Goal: Task Accomplishment & Management: Use online tool/utility

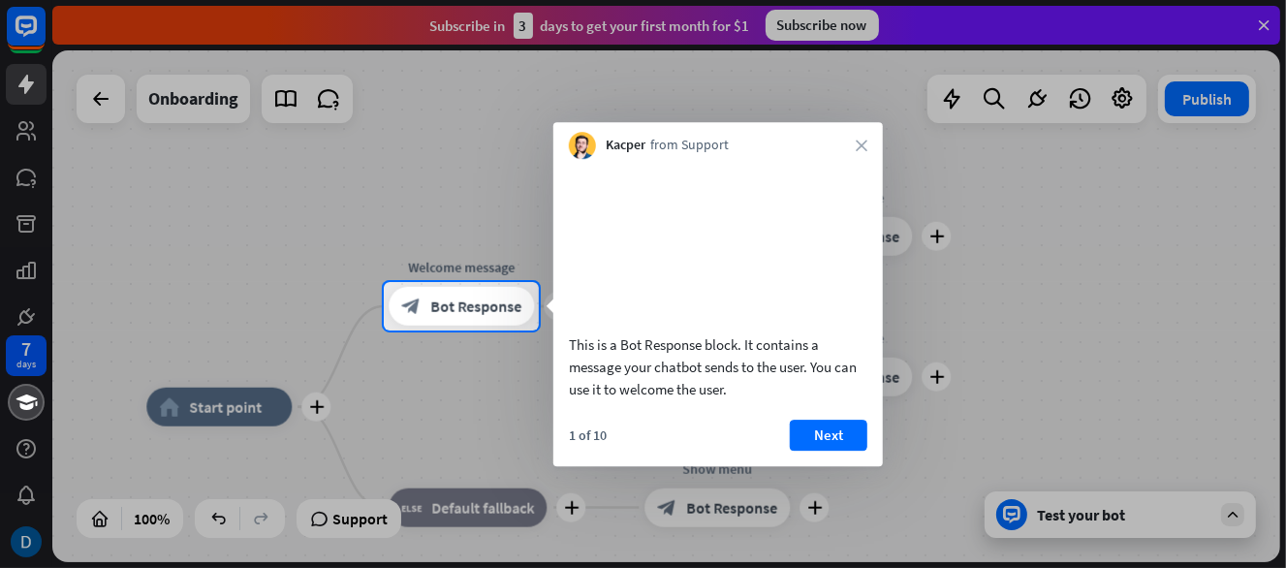
click at [853, 148] on div "Kacper from Support close" at bounding box center [719, 140] width 330 height 37
click at [853, 451] on button "Next" at bounding box center [829, 435] width 78 height 31
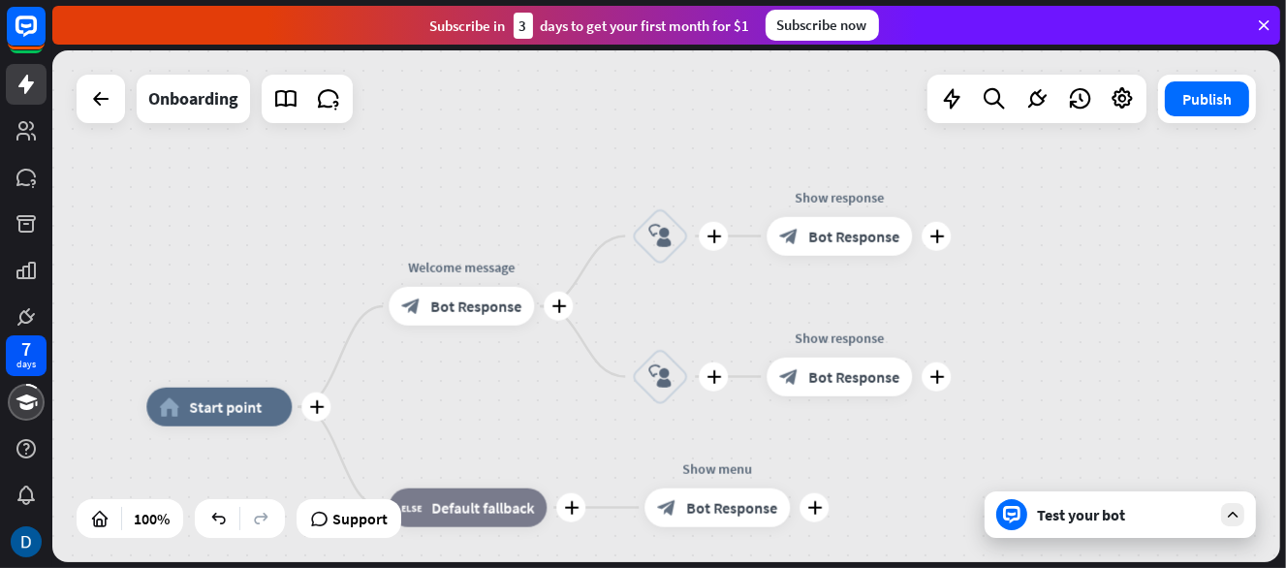
click at [853, 468] on div "7 days close Product Help First steps Get started with ChatBot Help Center Foll…" at bounding box center [643, 284] width 1286 height 568
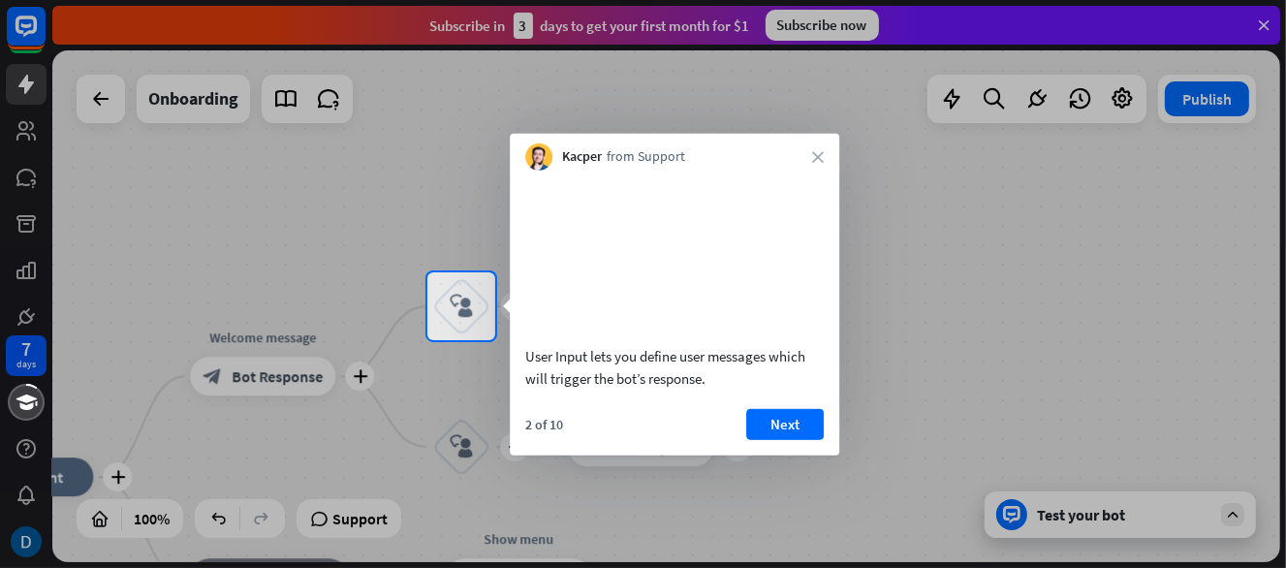
click at [788, 428] on div "User Input lets you define user messages which will trigger the bot’s response.…" at bounding box center [675, 313] width 330 height 285
click at [788, 436] on button "Next" at bounding box center [785, 423] width 78 height 31
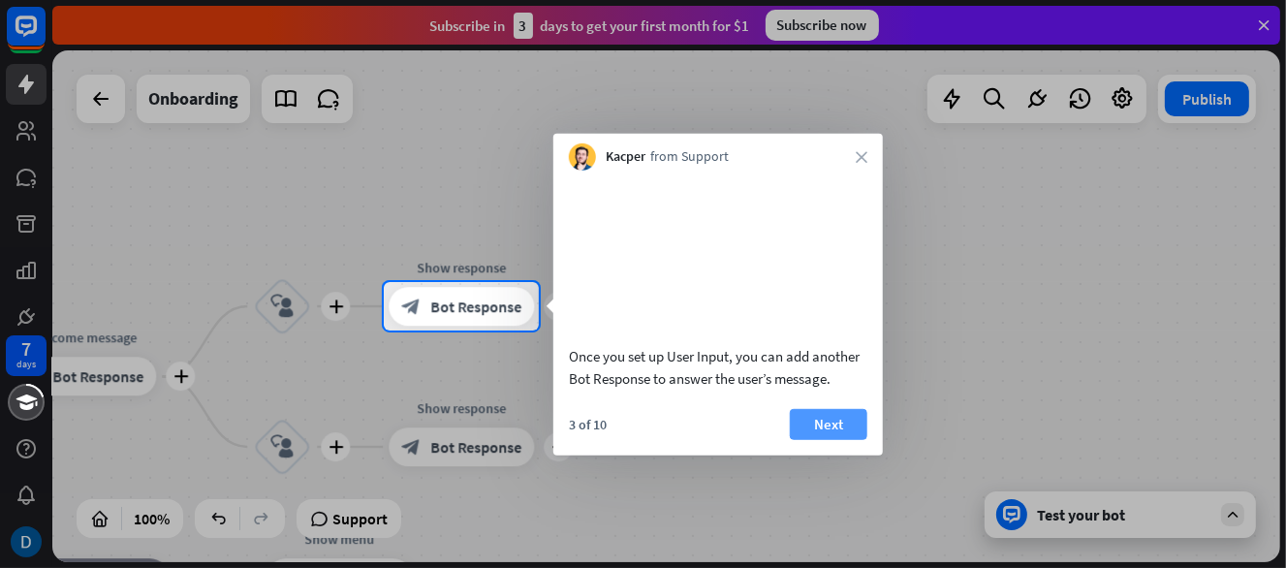
click at [808, 439] on button "Next" at bounding box center [829, 423] width 78 height 31
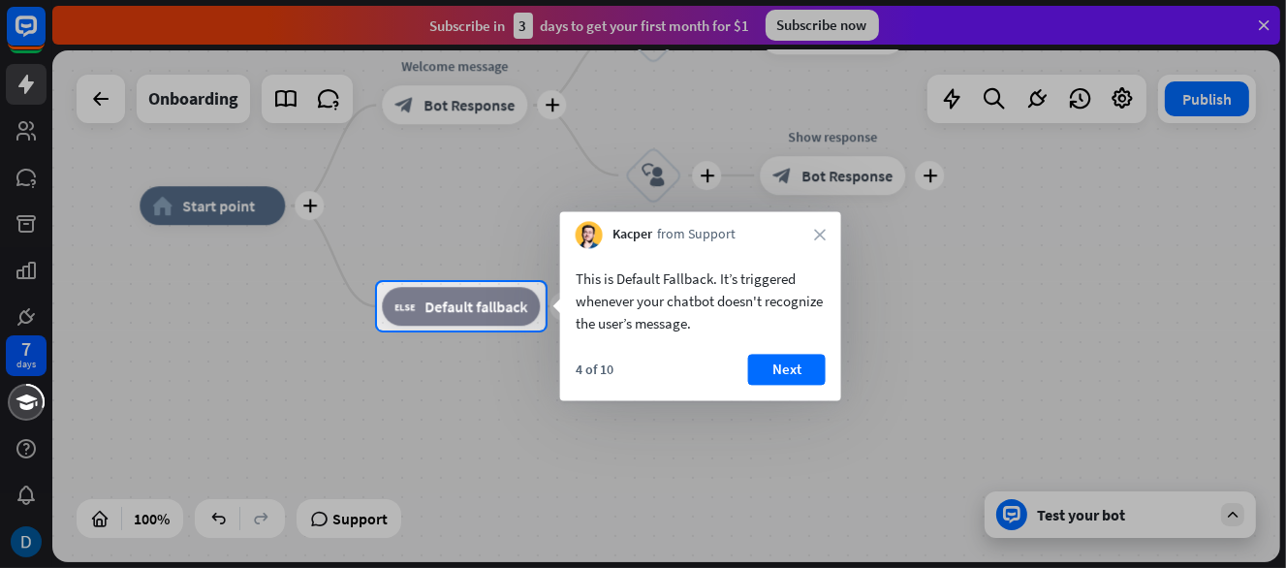
click at [806, 353] on div "This is Default Fallback. It’s triggered whenever your chatbot doesn't recogniz…" at bounding box center [700, 324] width 281 height 152
click at [788, 367] on button "Next" at bounding box center [787, 369] width 78 height 31
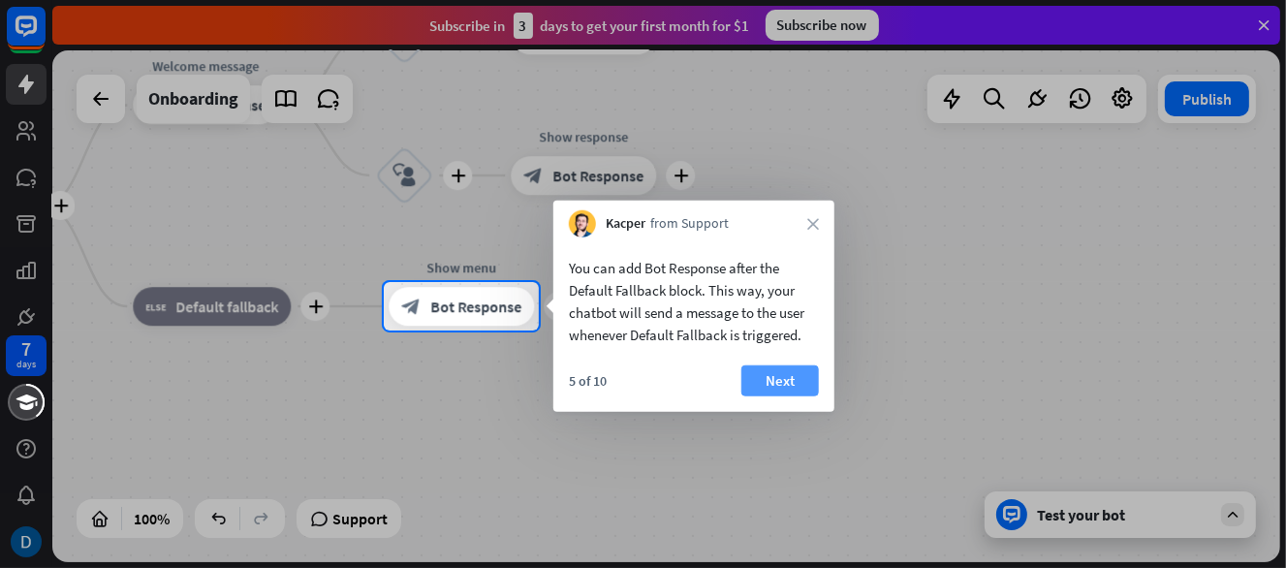
click at [796, 370] on button "Next" at bounding box center [781, 380] width 78 height 31
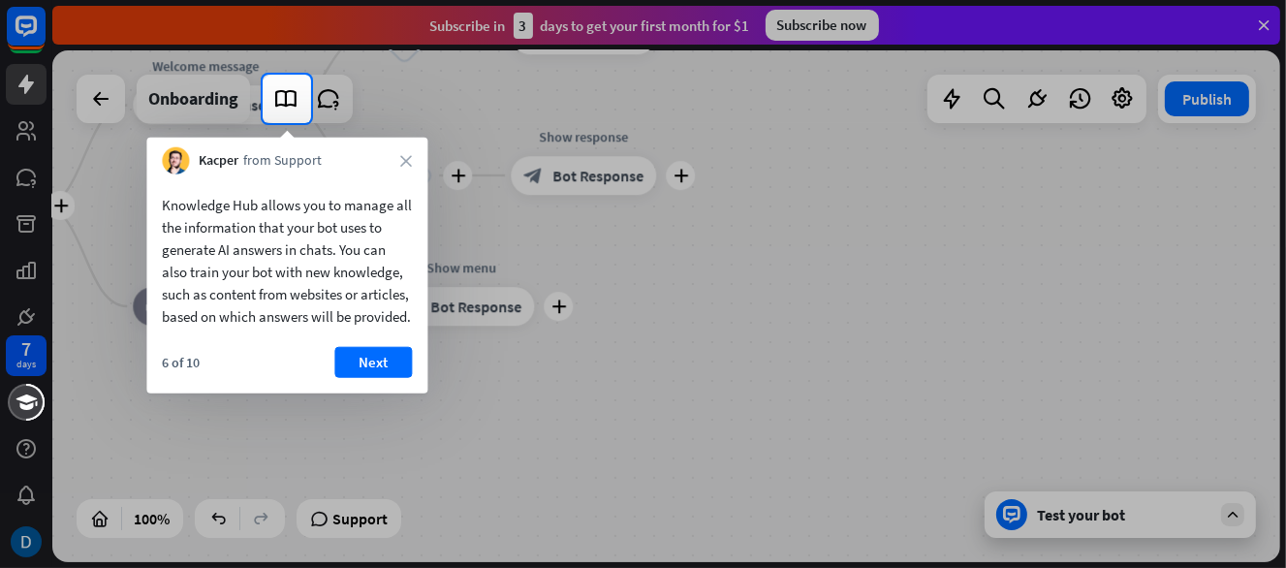
click at [382, 367] on div "Knowledge Hub allows you to manage all the information that your bot uses to ge…" at bounding box center [286, 283] width 281 height 219
click at [369, 378] on button "Next" at bounding box center [373, 362] width 78 height 31
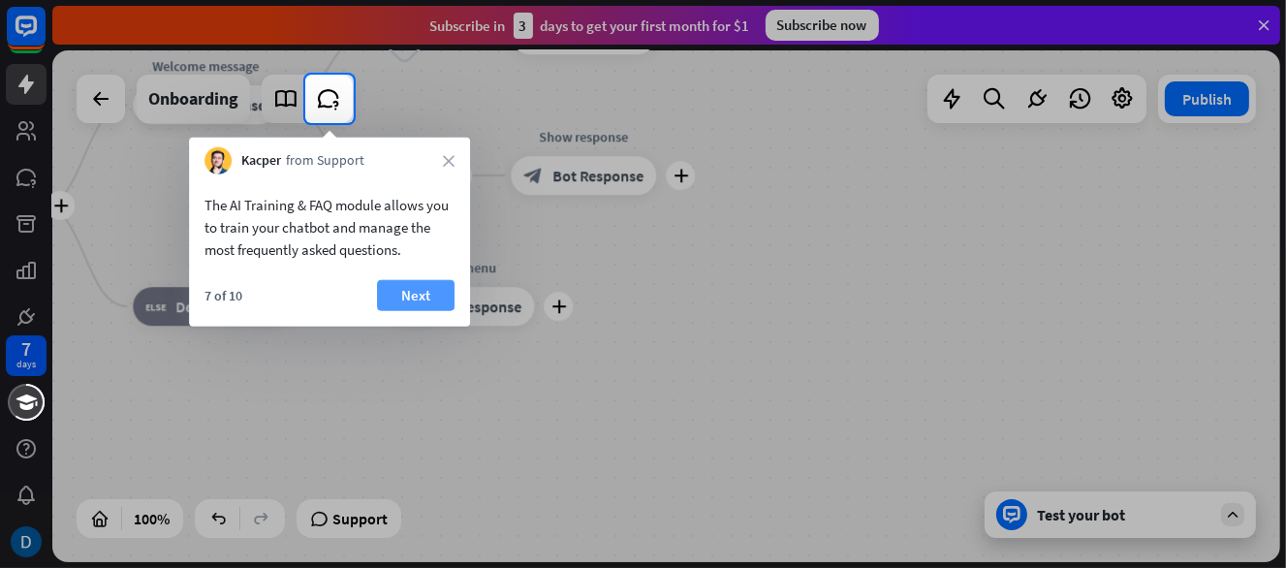
click at [441, 291] on button "Next" at bounding box center [416, 295] width 78 height 31
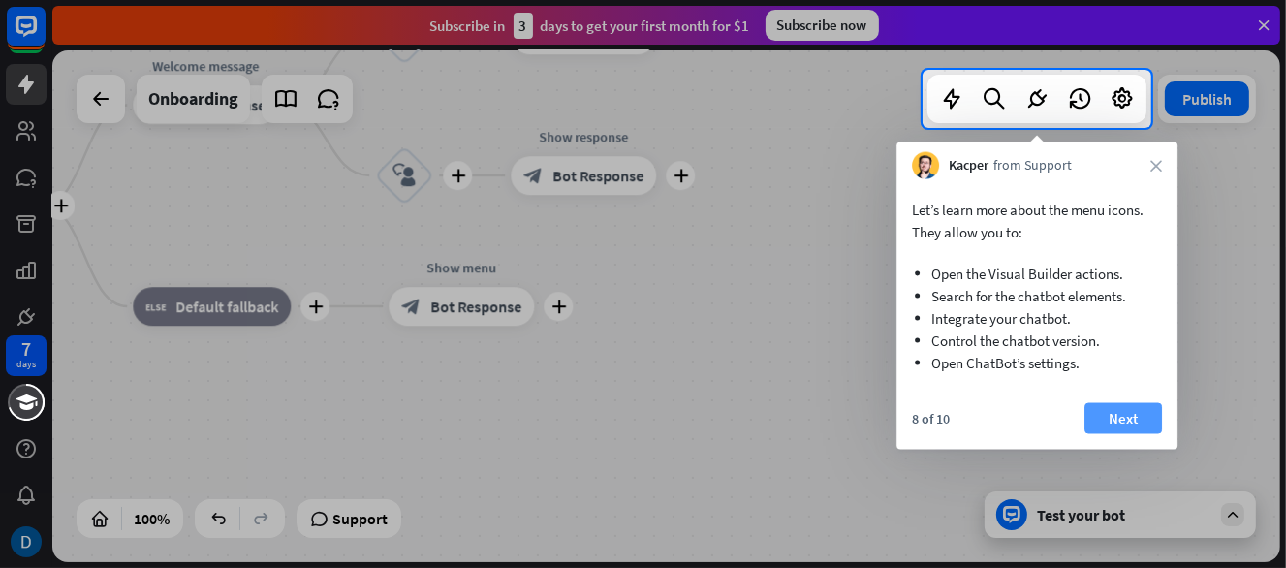
click at [1130, 403] on button "Next" at bounding box center [1124, 418] width 78 height 31
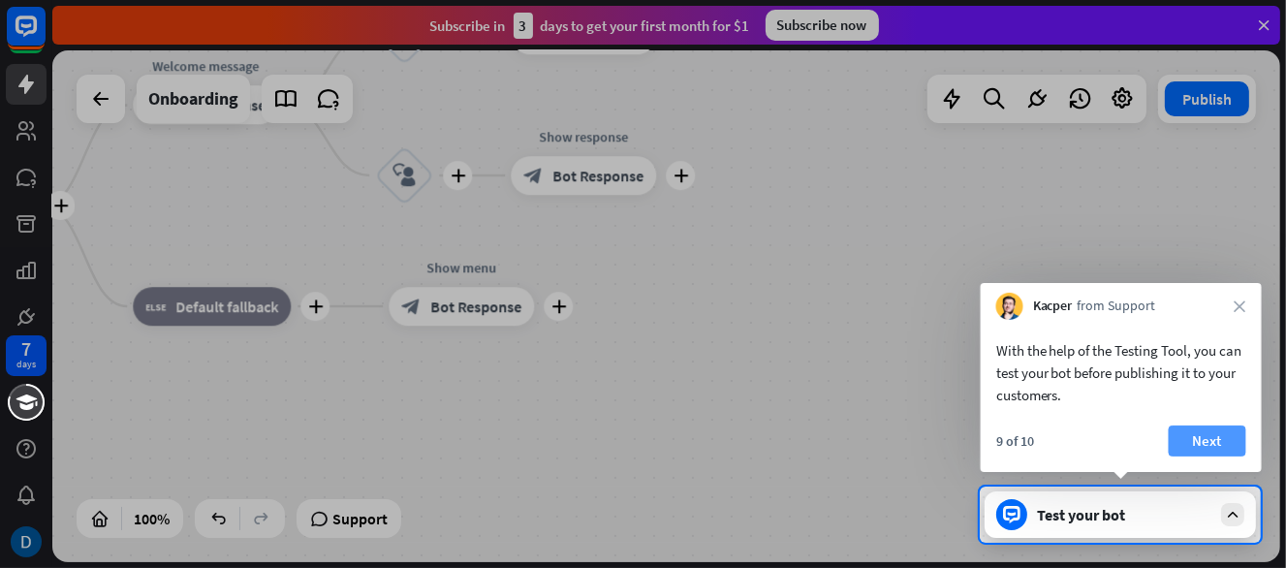
click at [1197, 435] on button "Next" at bounding box center [1208, 441] width 78 height 31
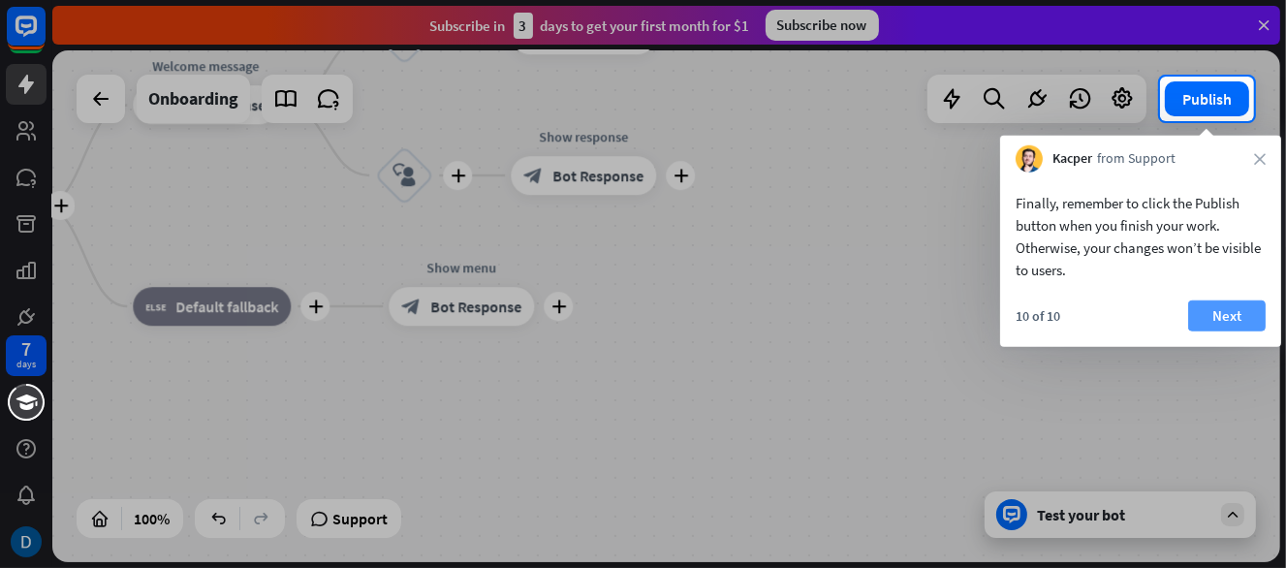
click at [1231, 302] on button "Next" at bounding box center [1227, 316] width 78 height 31
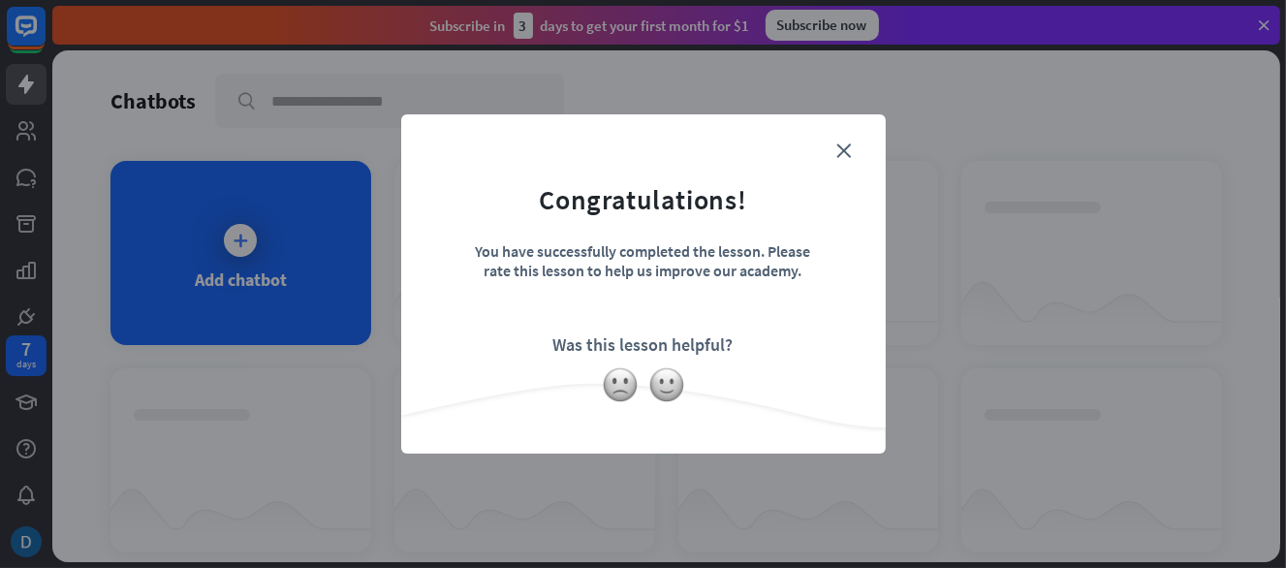
click at [834, 142] on form "Congratulations! You have successfully completed the lesson. Please rate this l…" at bounding box center [644, 255] width 436 height 232
click at [679, 394] on img at bounding box center [667, 384] width 37 height 37
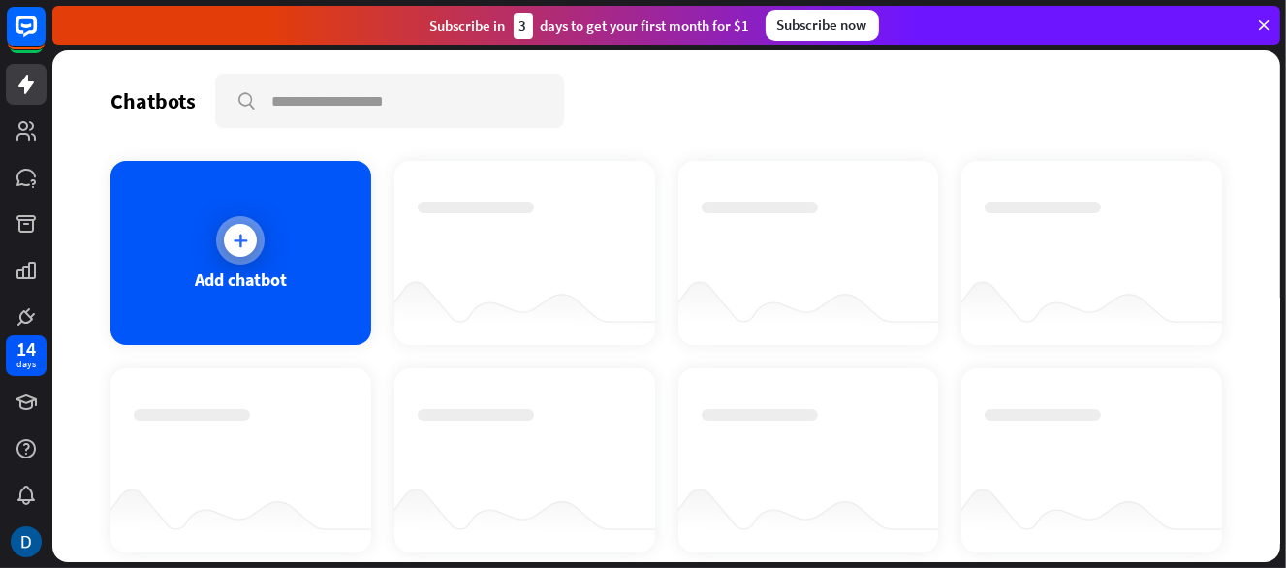
click at [329, 248] on div "Add chatbot" at bounding box center [241, 253] width 261 height 184
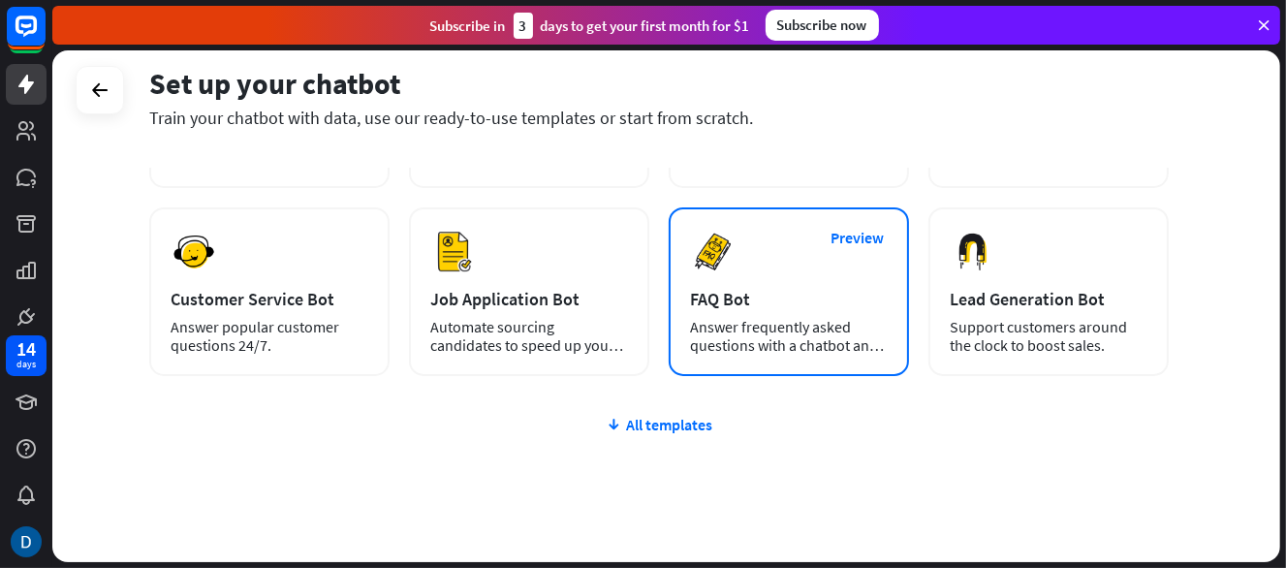
scroll to position [257, 0]
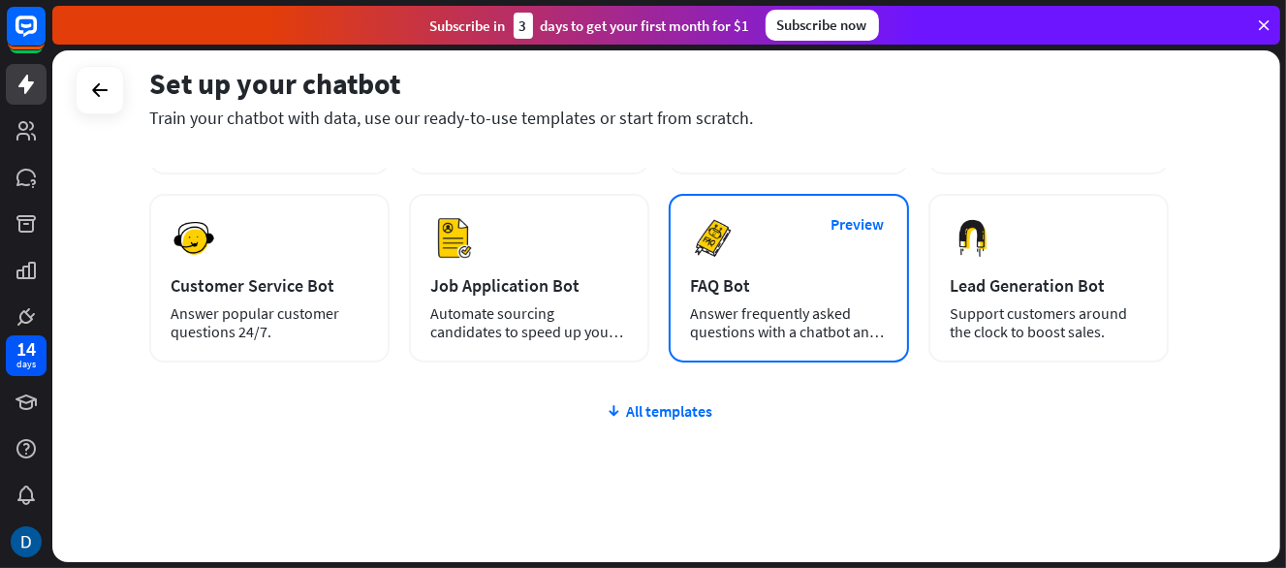
click at [723, 335] on div "Answer frequently asked questions with a chatbot and save your time." at bounding box center [789, 322] width 198 height 37
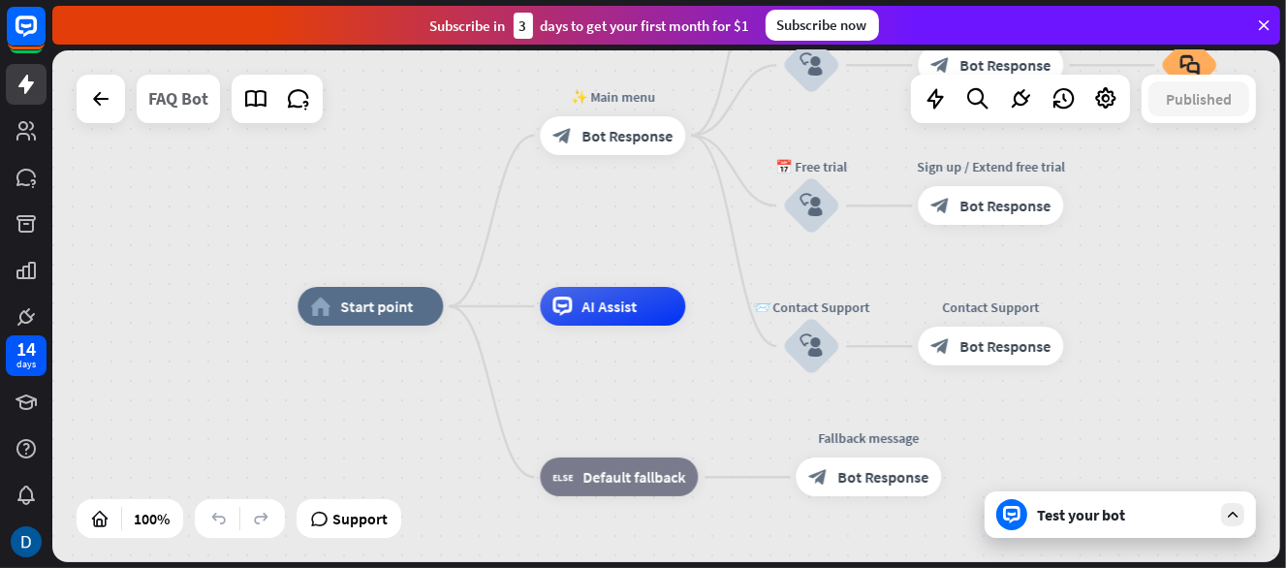
click at [168, 106] on div "FAQ Bot" at bounding box center [178, 99] width 60 height 48
click at [168, 106] on div "Edit story name close ******* Cancel Save" at bounding box center [643, 284] width 1286 height 568
click at [186, 90] on div "FAQ Bot" at bounding box center [178, 99] width 60 height 48
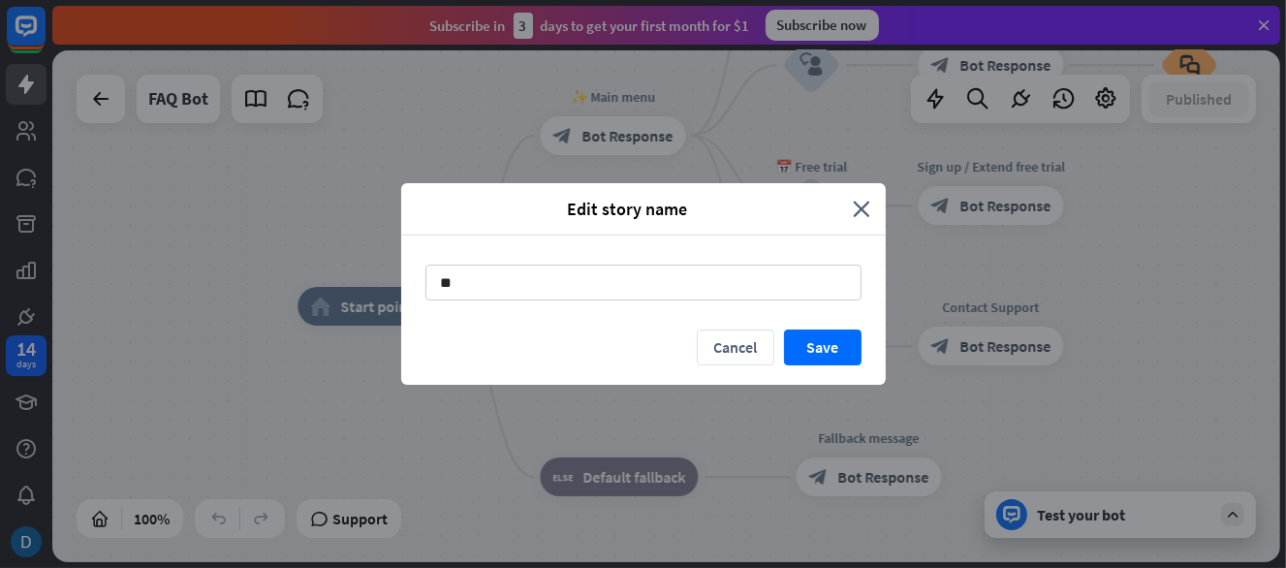
type input "*"
type input "**********"
click at [819, 364] on button "Save" at bounding box center [823, 348] width 78 height 36
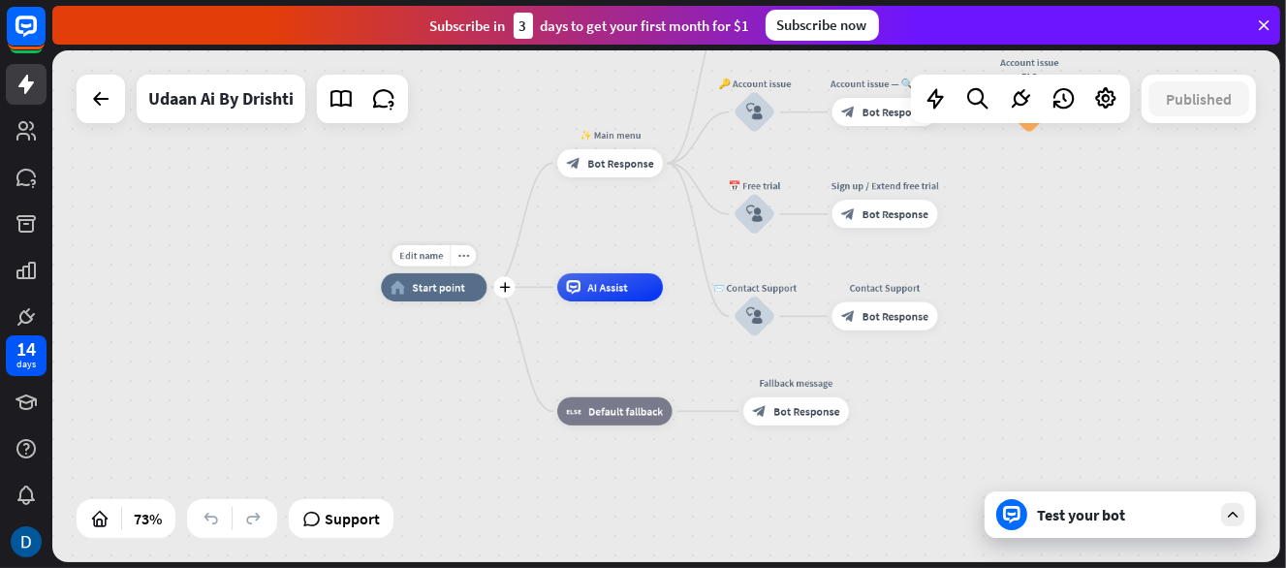
click at [424, 273] on div "Edit name more_horiz plus home_2 Start point" at bounding box center [434, 287] width 106 height 28
click at [430, 247] on div "Edit name" at bounding box center [422, 255] width 58 height 21
click at [372, 372] on div "home_2 Start point ✨ Main menu block_bot_response Bot Response 💲 Subscription b…" at bounding box center [666, 306] width 1228 height 512
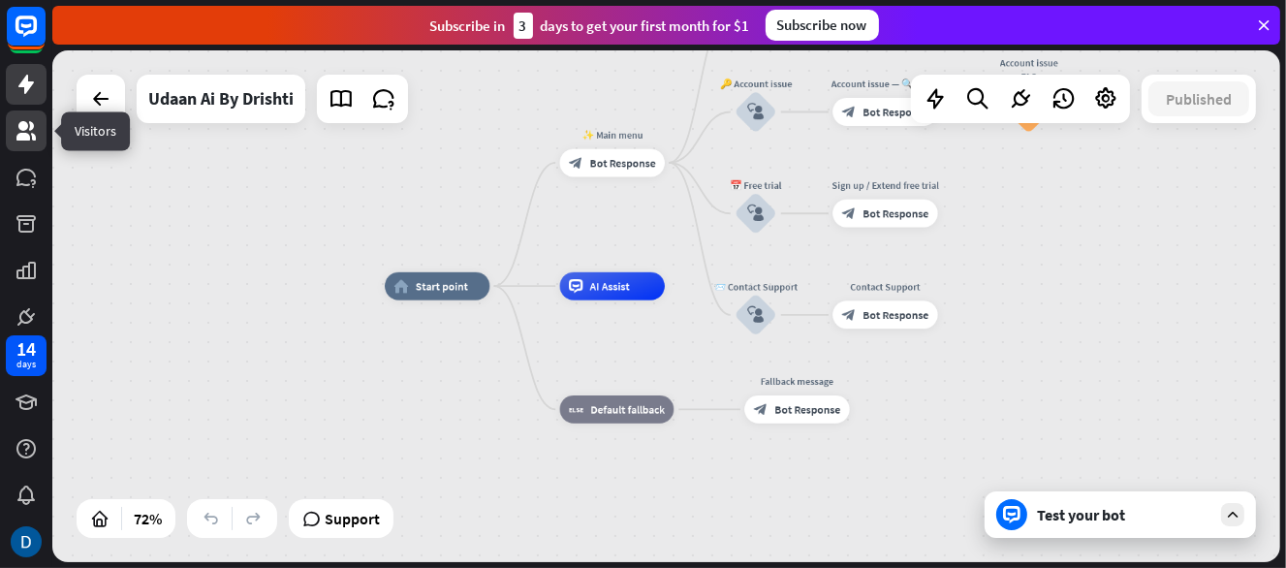
click at [16, 130] on icon at bounding box center [26, 130] width 23 height 23
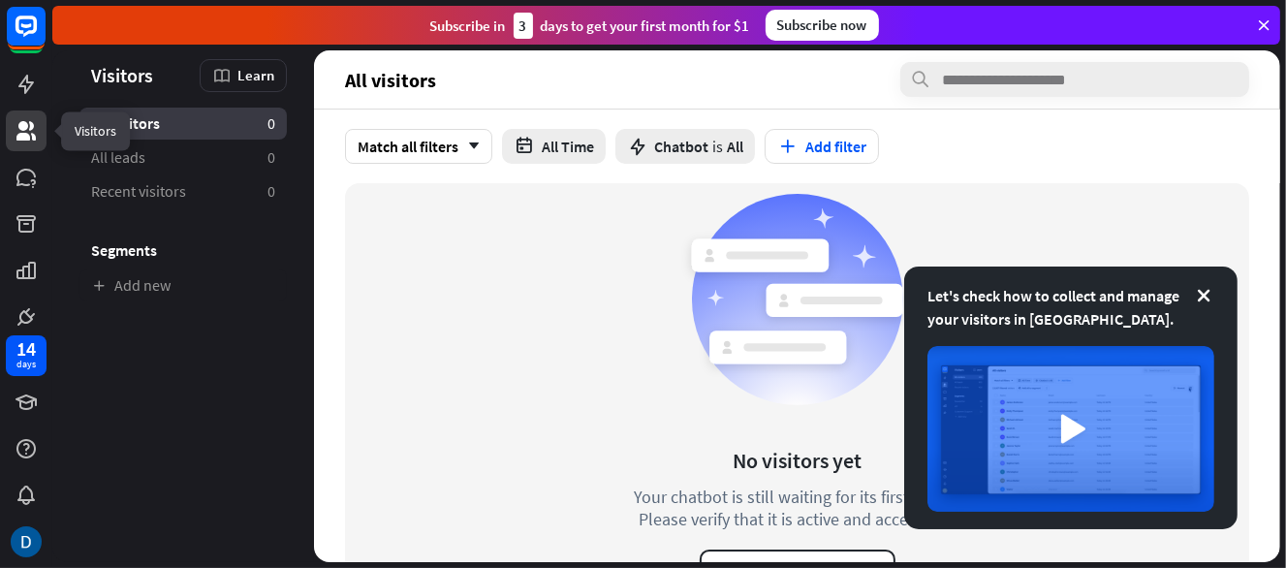
click at [28, 132] on icon at bounding box center [26, 130] width 23 height 23
click at [32, 174] on icon at bounding box center [25, 177] width 19 height 17
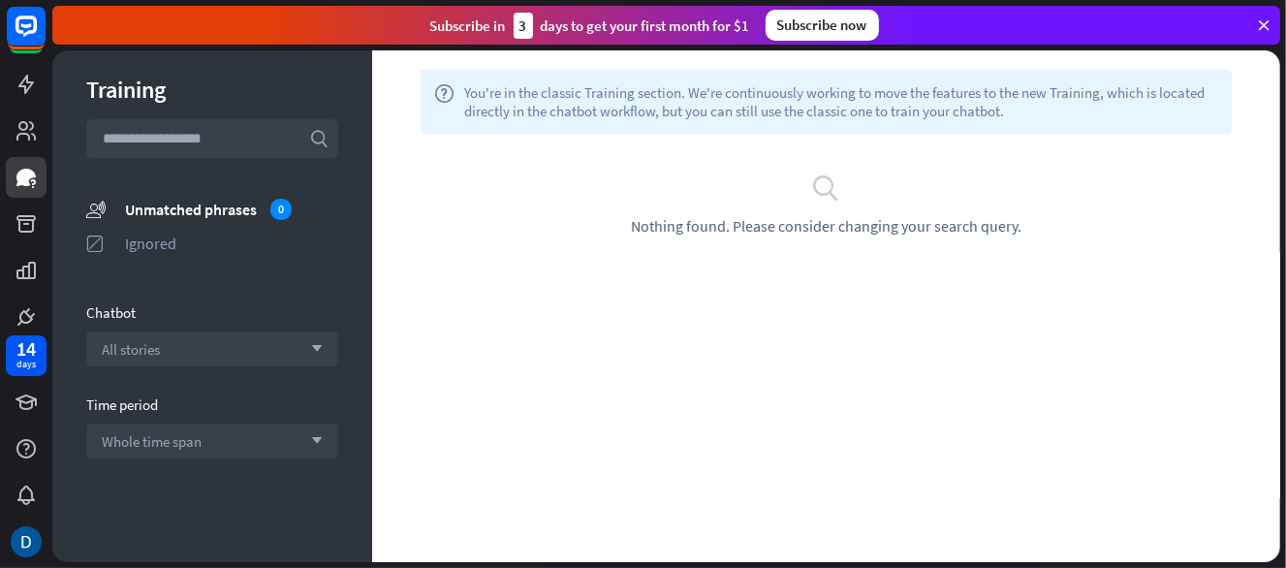
click at [205, 136] on input "text" at bounding box center [212, 138] width 252 height 39
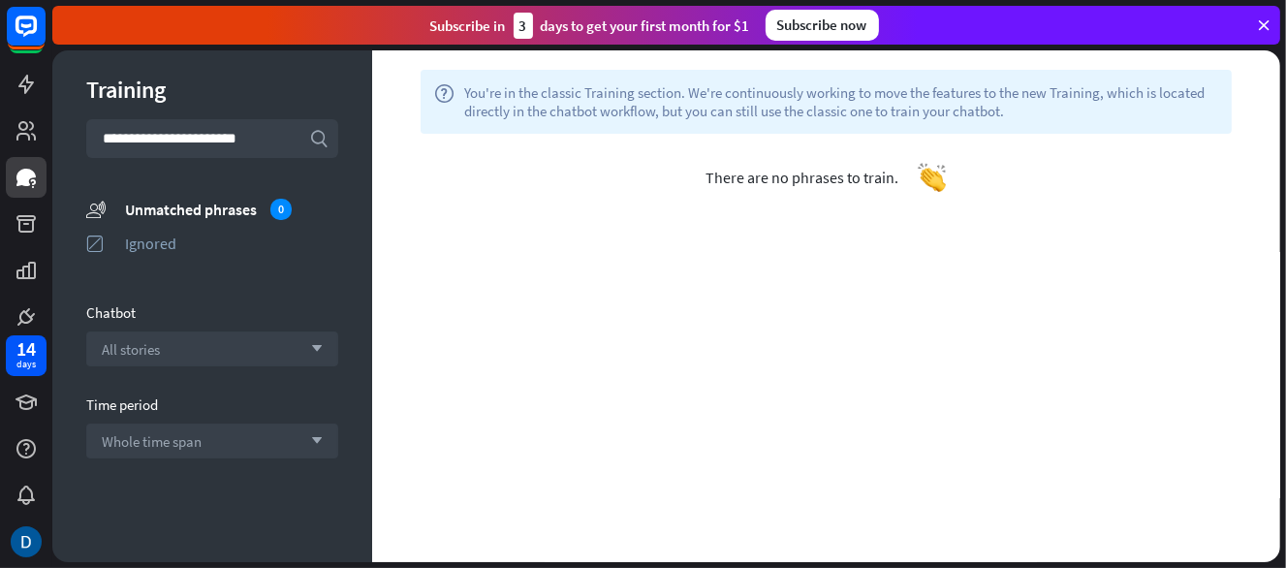
type input "**********"
click at [27, 129] on icon at bounding box center [26, 130] width 23 height 23
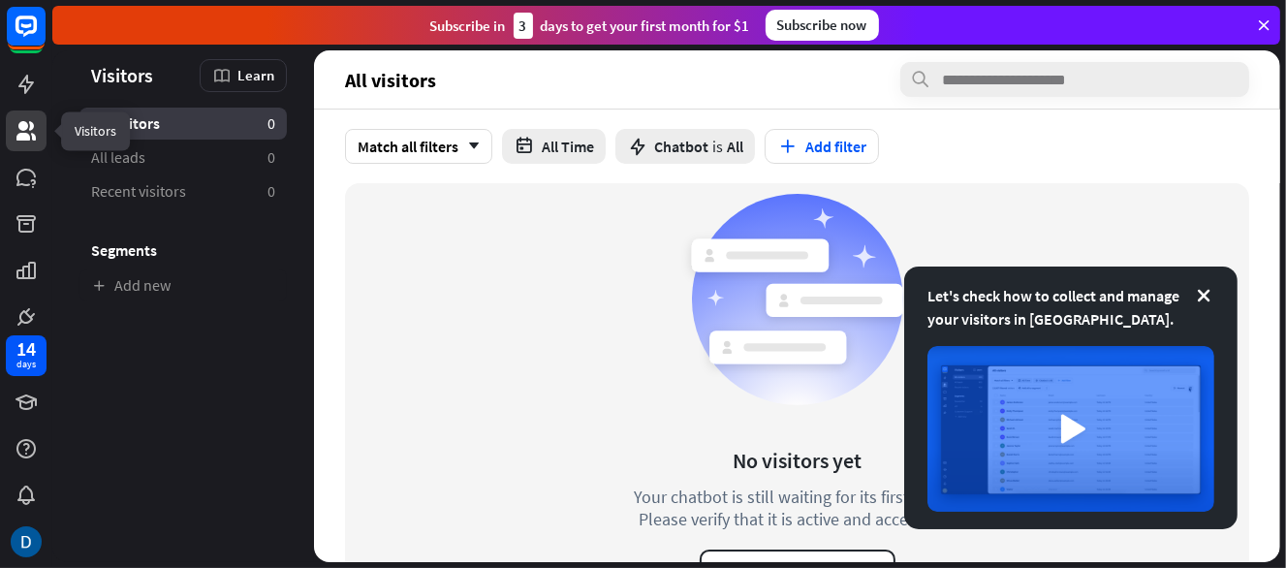
click at [25, 133] on icon at bounding box center [25, 130] width 19 height 19
click at [37, 144] on link at bounding box center [26, 131] width 41 height 41
click at [1213, 288] on icon at bounding box center [1203, 295] width 19 height 19
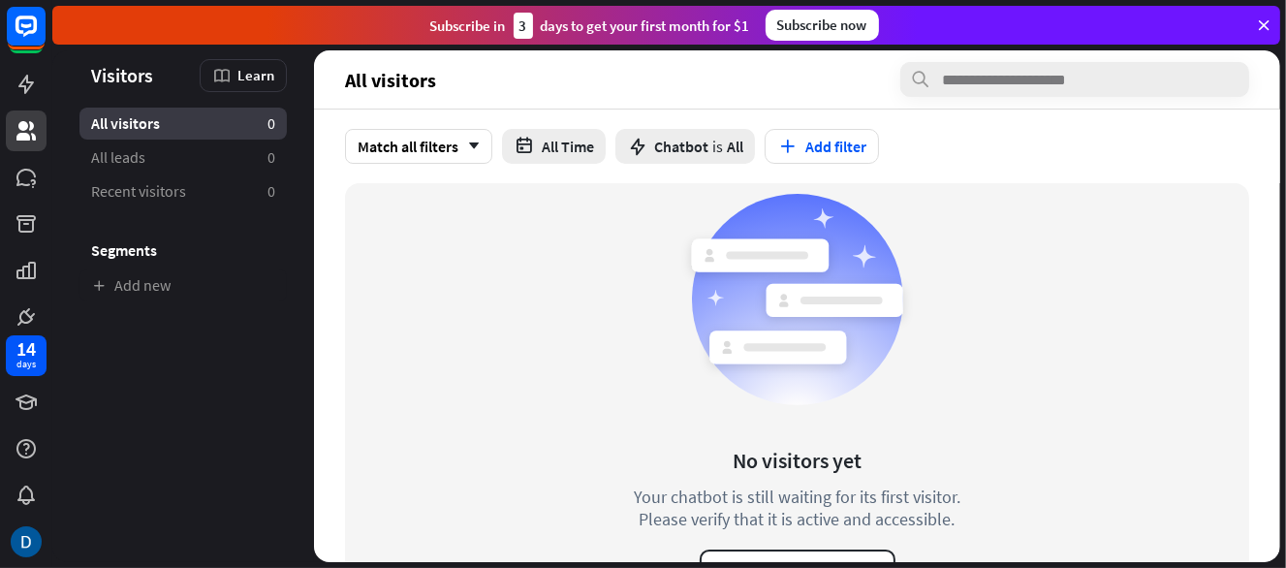
scroll to position [44, 0]
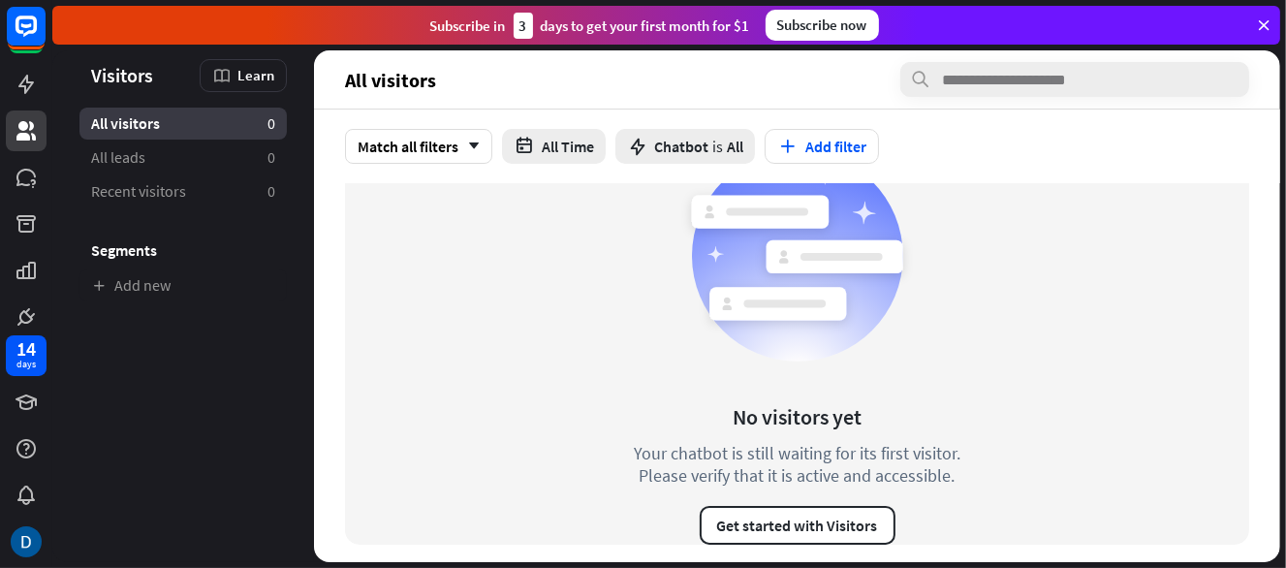
click at [1266, 25] on icon at bounding box center [1263, 24] width 17 height 17
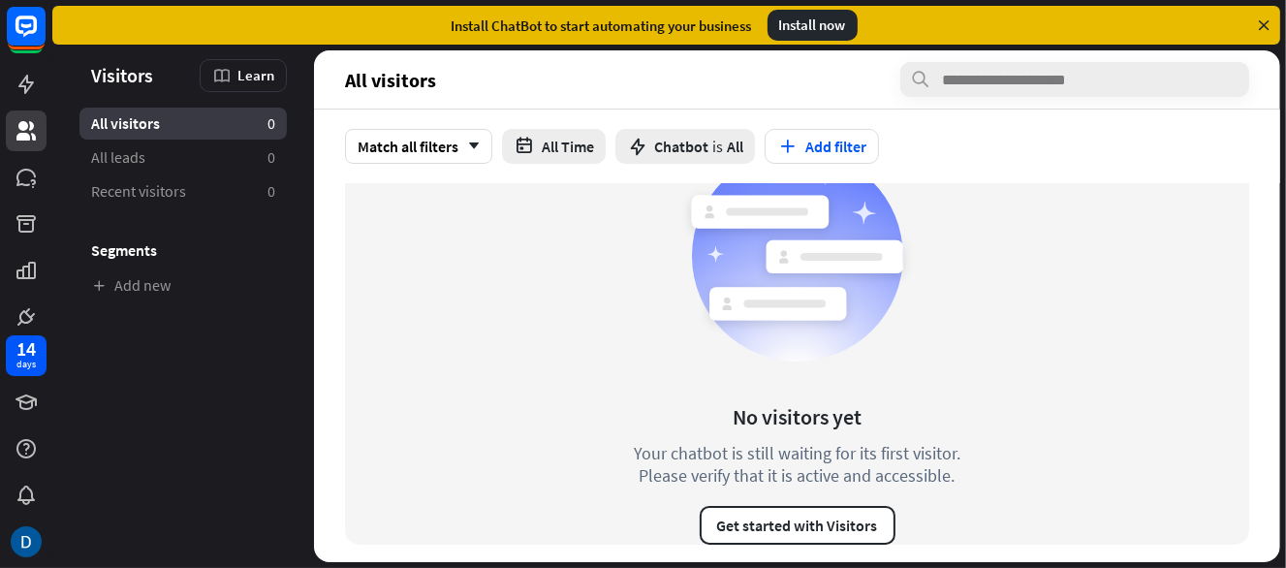
click at [1266, 25] on icon at bounding box center [1263, 24] width 17 height 17
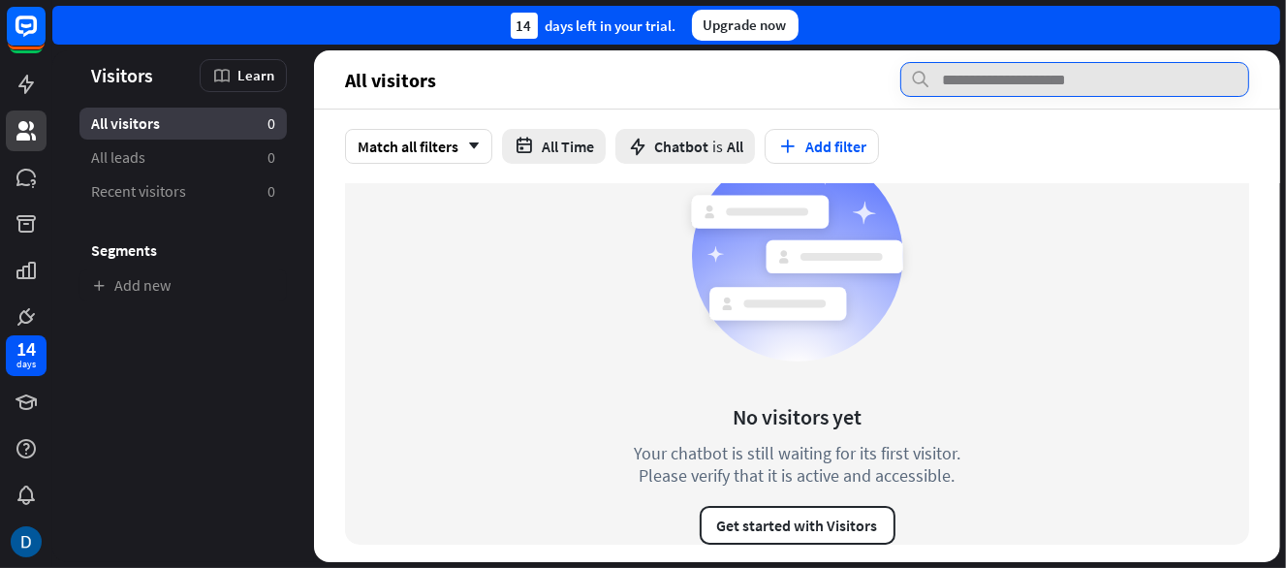
click at [976, 85] on input "text" at bounding box center [1075, 79] width 349 height 35
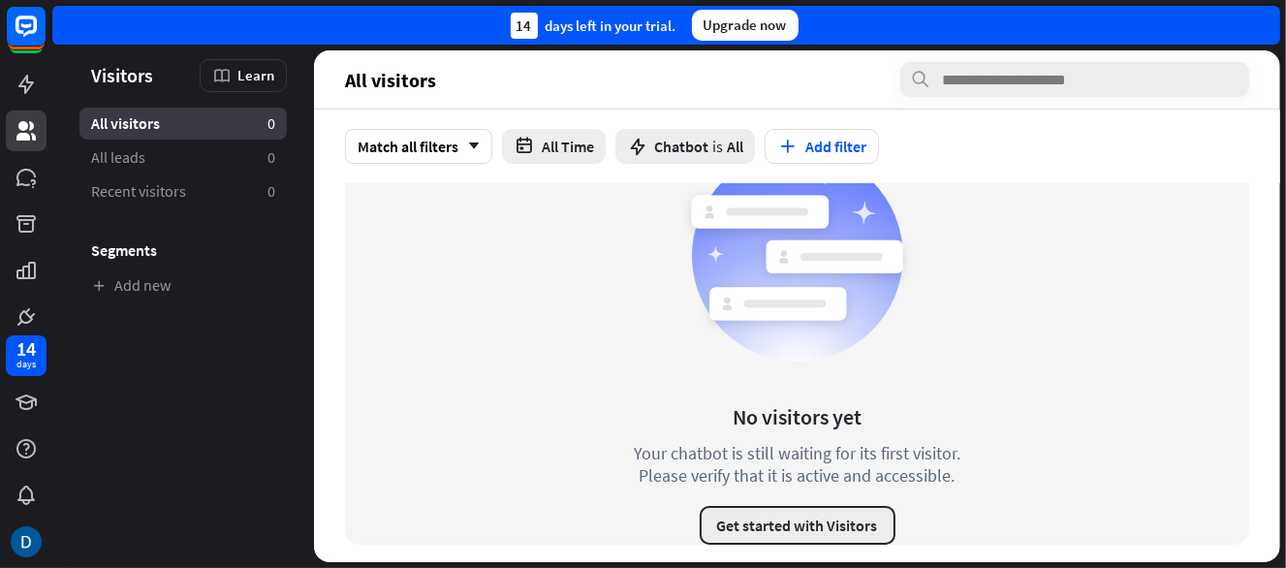
click at [832, 535] on button "Get started with Visitors" at bounding box center [798, 525] width 196 height 39
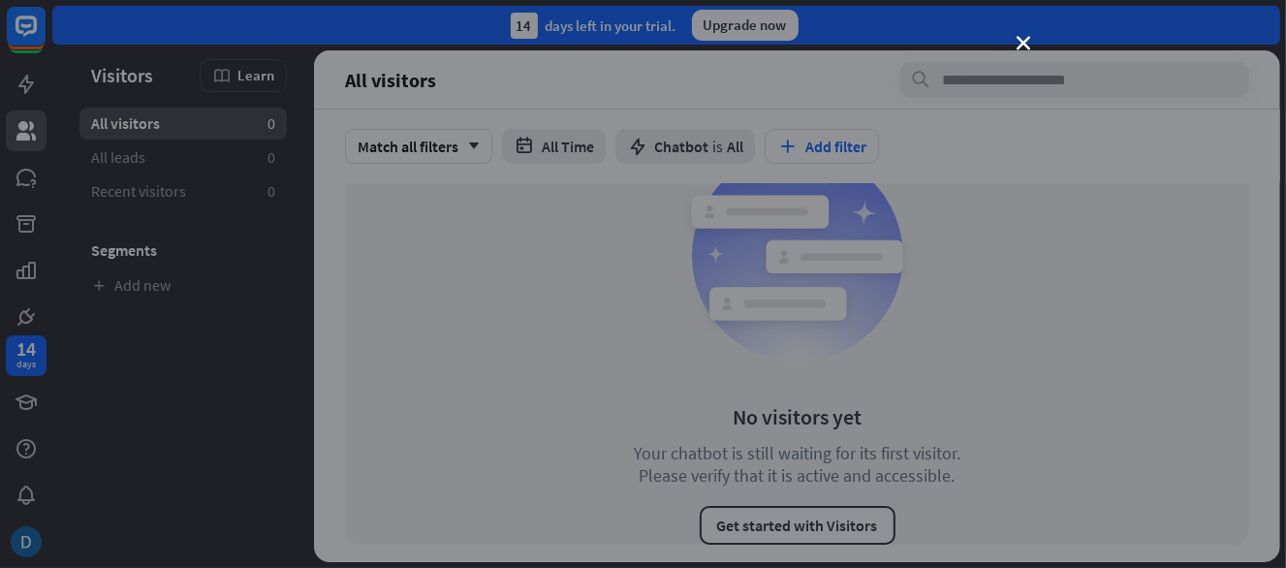
click at [1028, 27] on div "close" at bounding box center [643, 284] width 1286 height 568
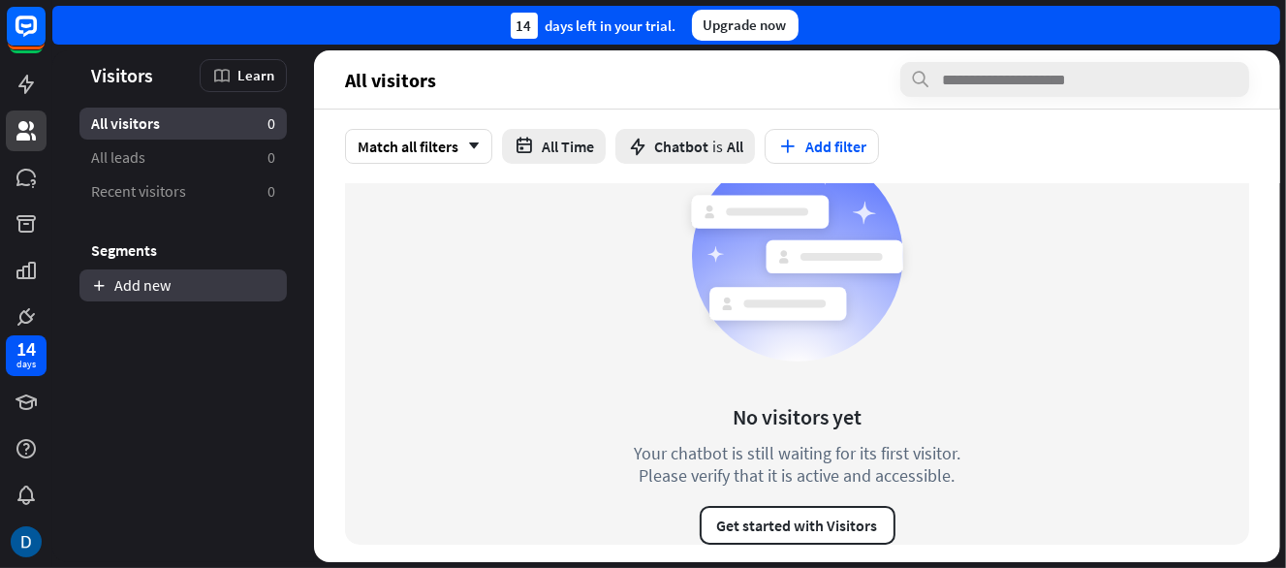
click at [143, 271] on link "Add new" at bounding box center [182, 285] width 207 height 32
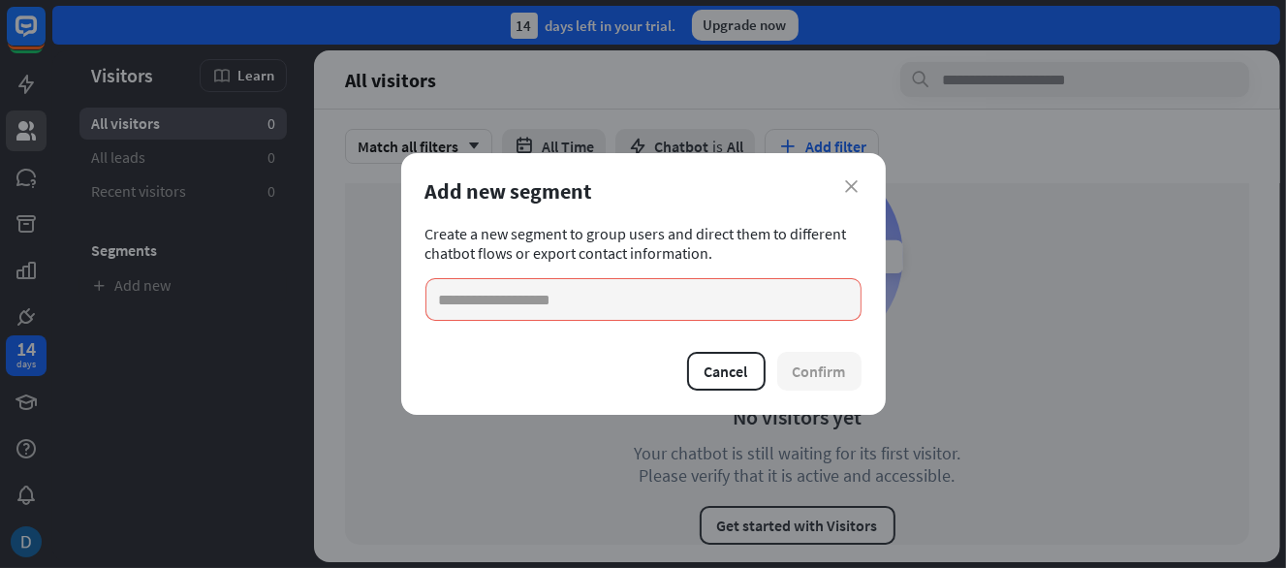
click at [851, 177] on div "Add new segment" at bounding box center [644, 190] width 436 height 27
click at [731, 392] on div "close Add new segment Create a new segment to group users and direct them to di…" at bounding box center [643, 284] width 485 height 262
click at [731, 381] on button "Cancel" at bounding box center [726, 371] width 79 height 39
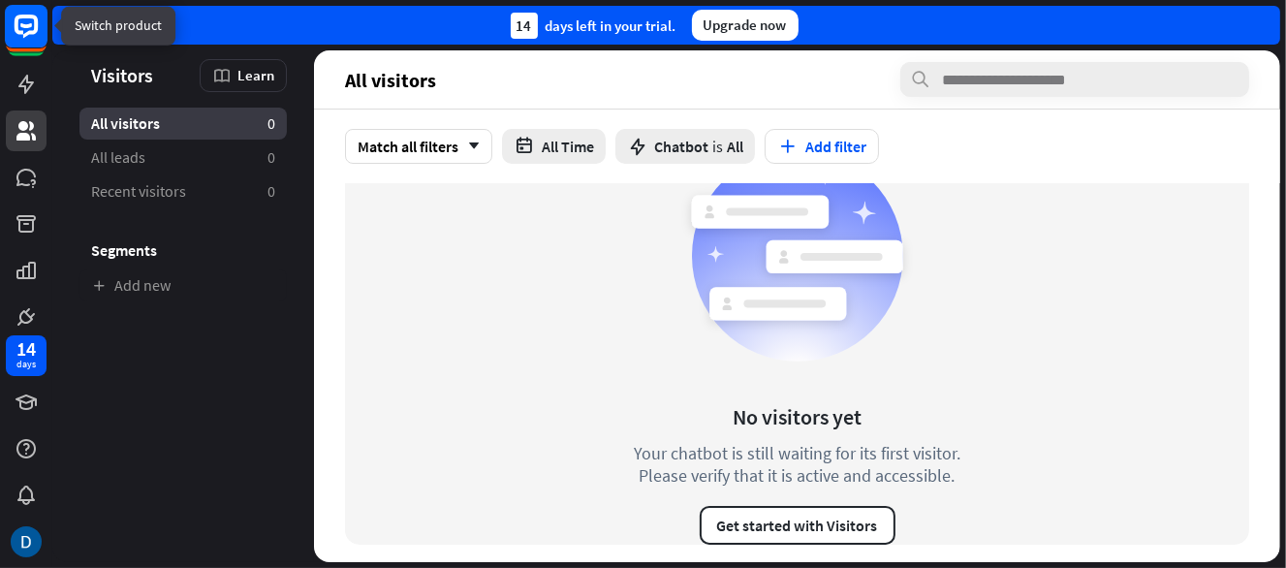
click at [15, 48] on rect at bounding box center [26, 32] width 41 height 41
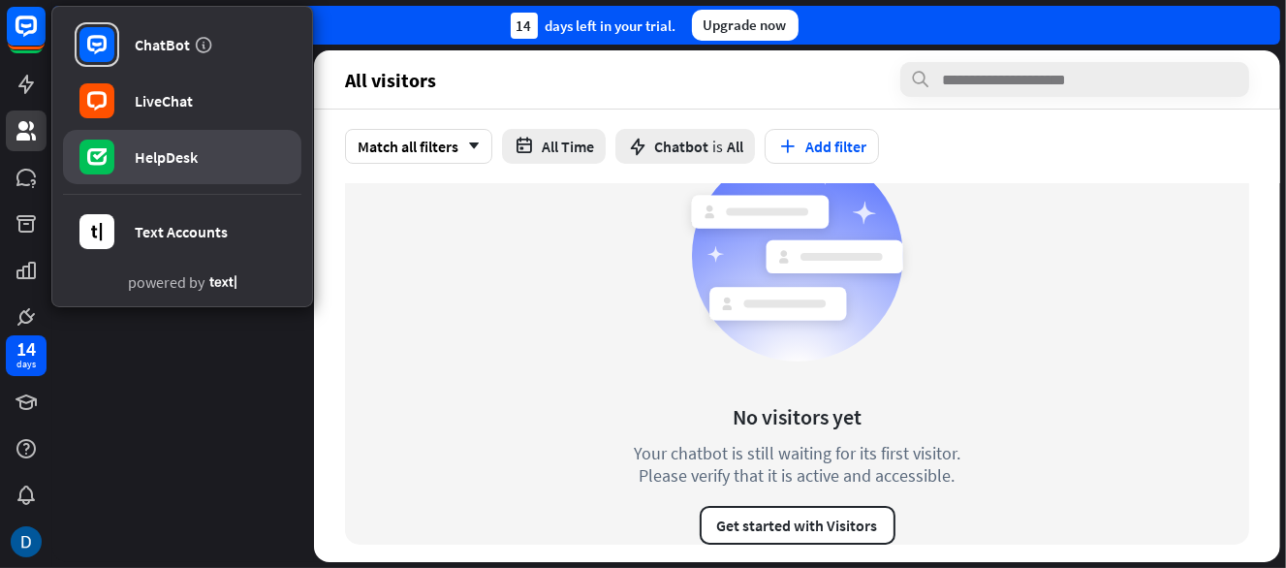
click at [179, 155] on div "HelpDesk" at bounding box center [166, 156] width 63 height 19
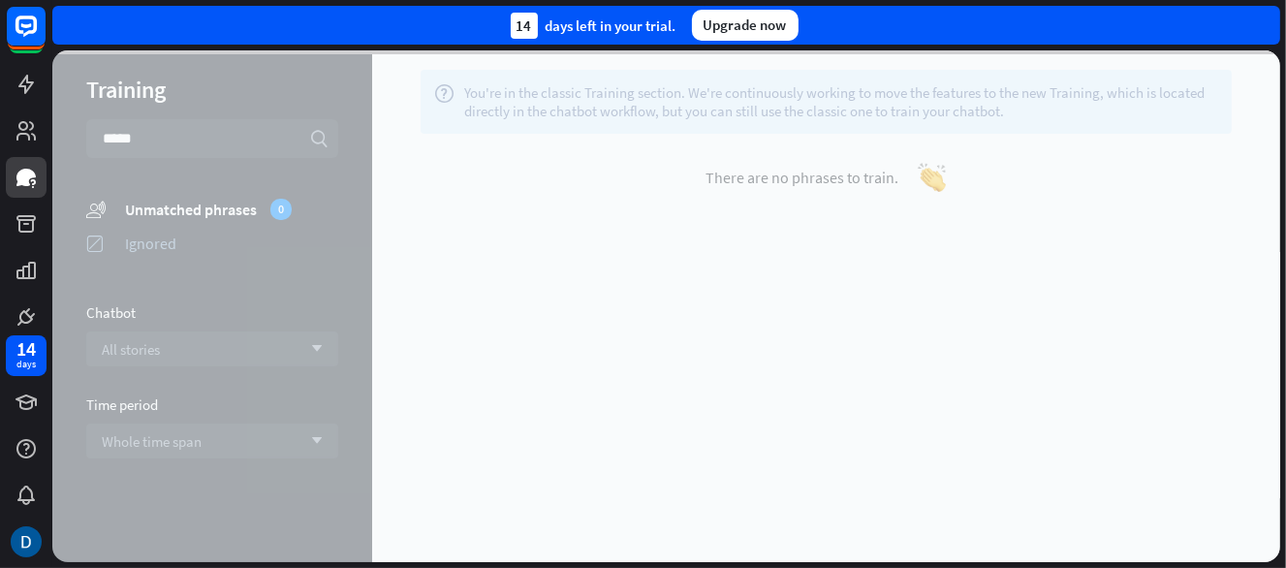
type input "*****"
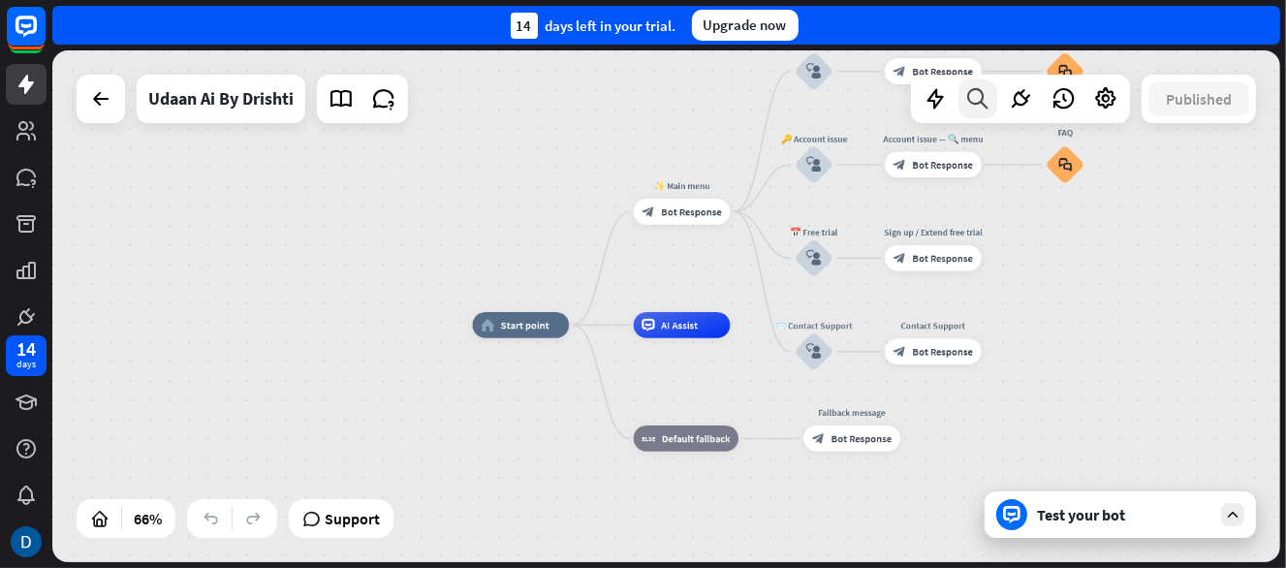
click at [984, 109] on icon at bounding box center [979, 98] width 26 height 25
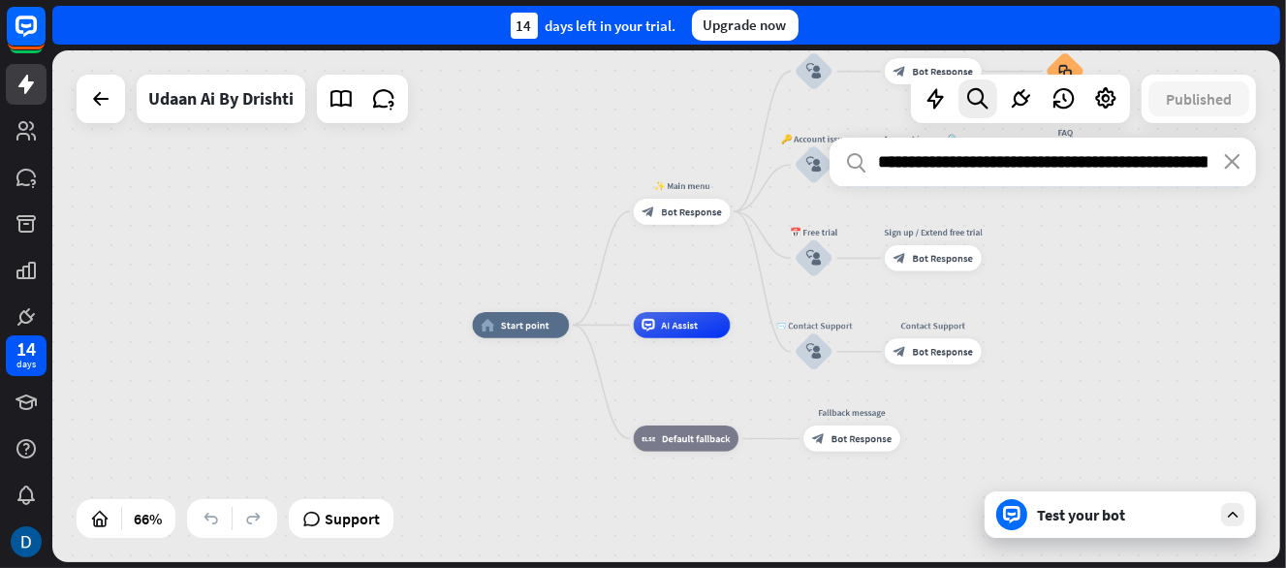
scroll to position [0, 1168]
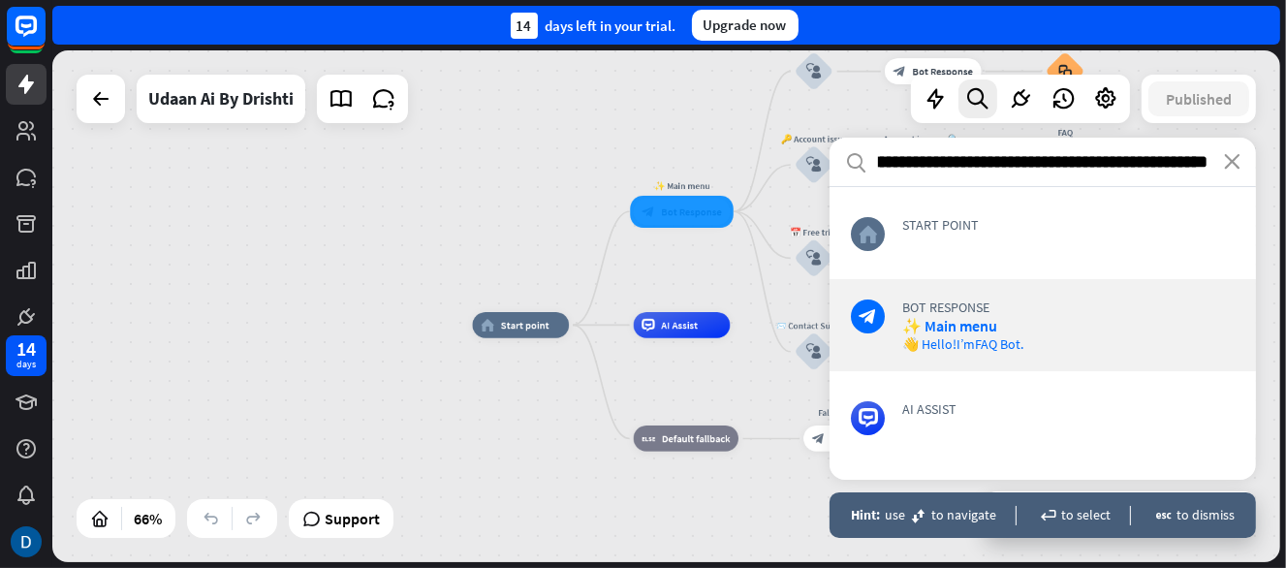
type input "**********"
click at [911, 290] on div "block_bot_response Bot Response ✨ M ai n menu 👋 Hello! I’m F A Q Bot." at bounding box center [1043, 325] width 427 height 92
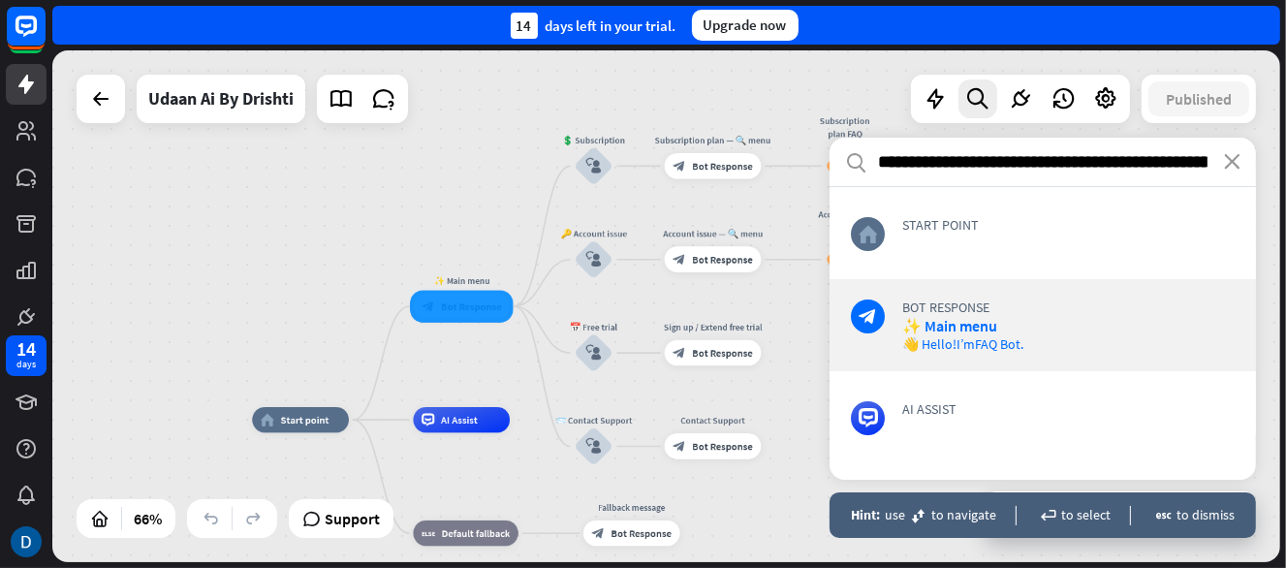
click at [911, 290] on div "block_bot_response Bot Response ✨ M ai n menu 👋 Hello! I’m F A Q Bot." at bounding box center [1043, 325] width 427 height 92
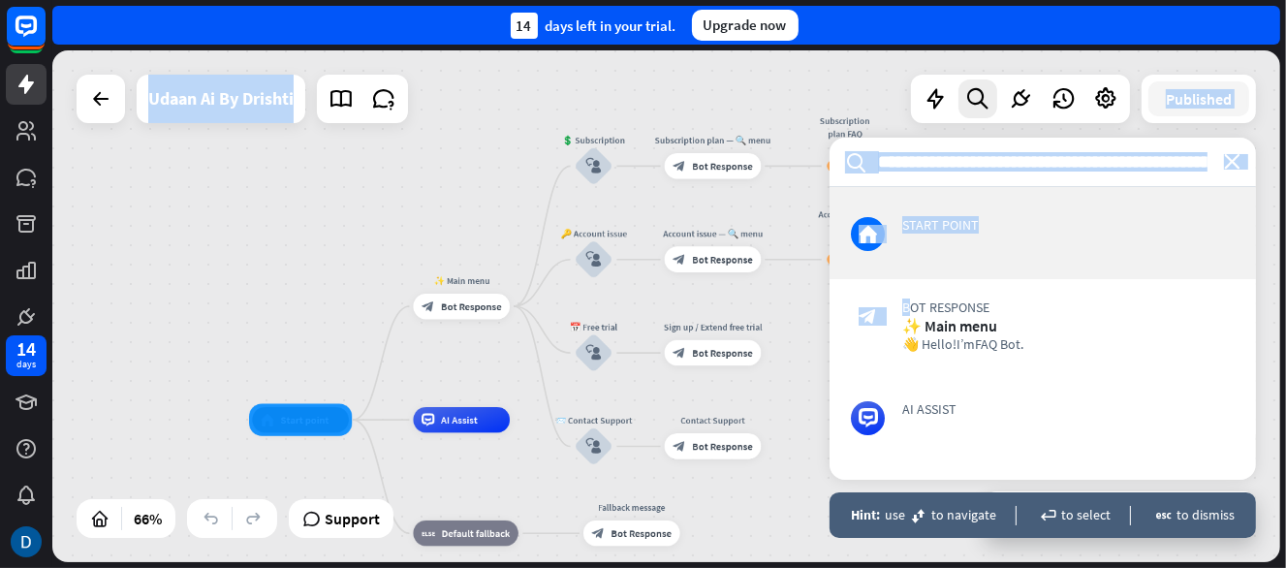
drag, startPoint x: 911, startPoint y: 290, endPoint x: 376, endPoint y: 166, distance: 549.3
click at [376, 166] on div "home_2 Start point ✨ Main menu block_bot_response Bot Response 💲 Subscription b…" at bounding box center [666, 306] width 1228 height 512
click at [466, 320] on div "Edit name more_horiz plus block_bot_response Bot Response" at bounding box center [461, 307] width 97 height 26
click at [434, 298] on div "block_bot_response Bot Response" at bounding box center [461, 307] width 97 height 26
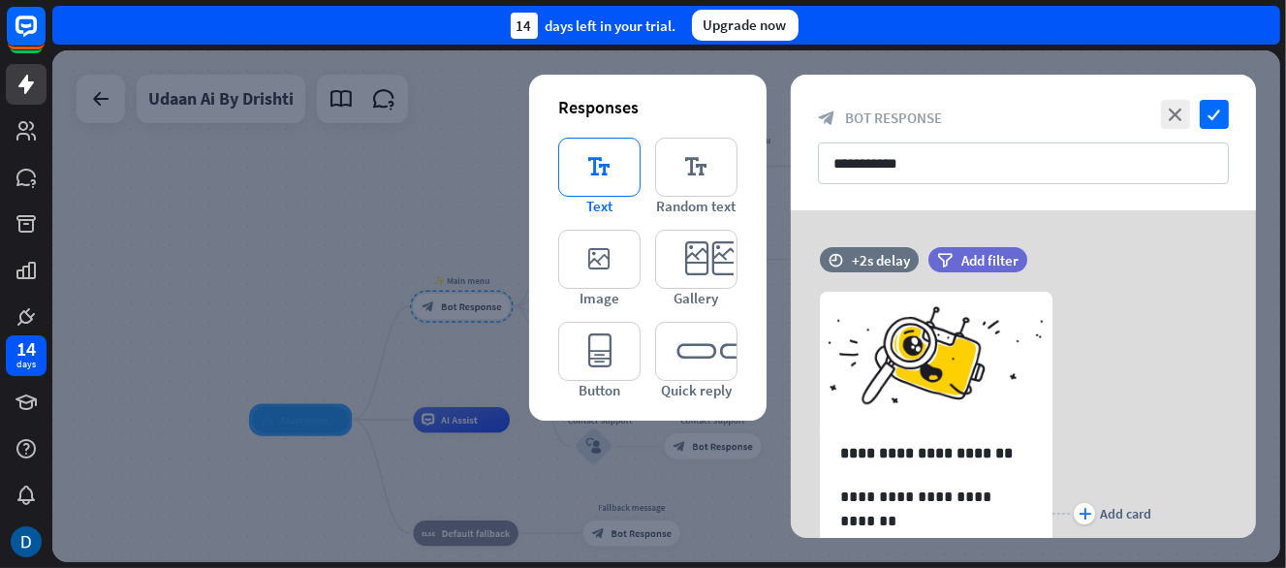
click at [600, 179] on icon "editor_text" at bounding box center [599, 167] width 82 height 59
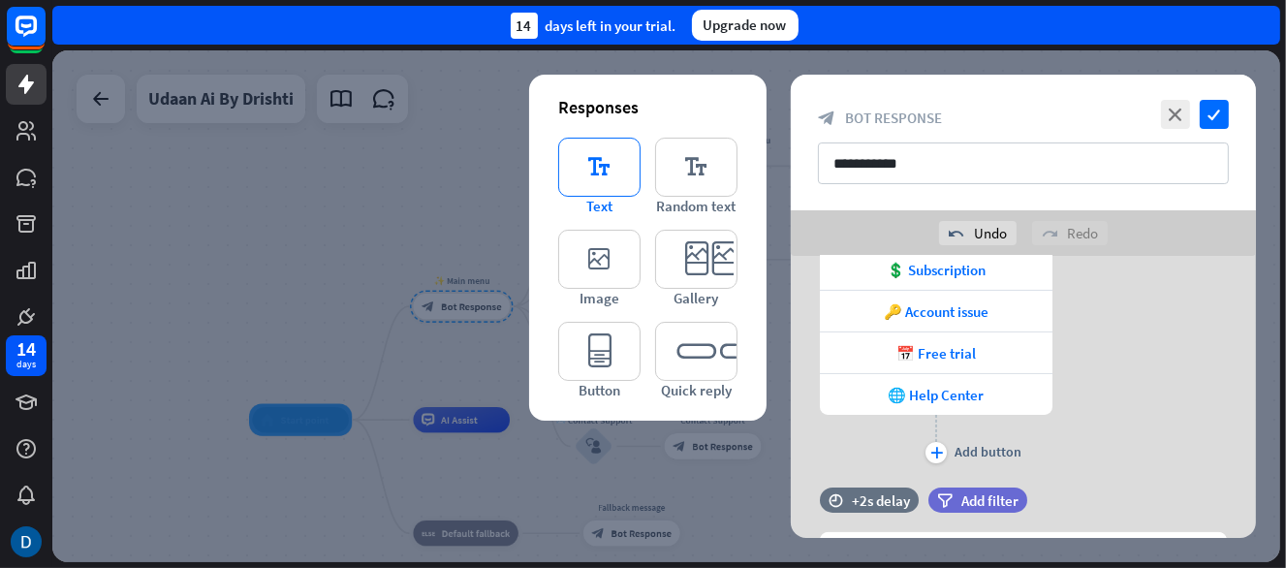
scroll to position [467, 0]
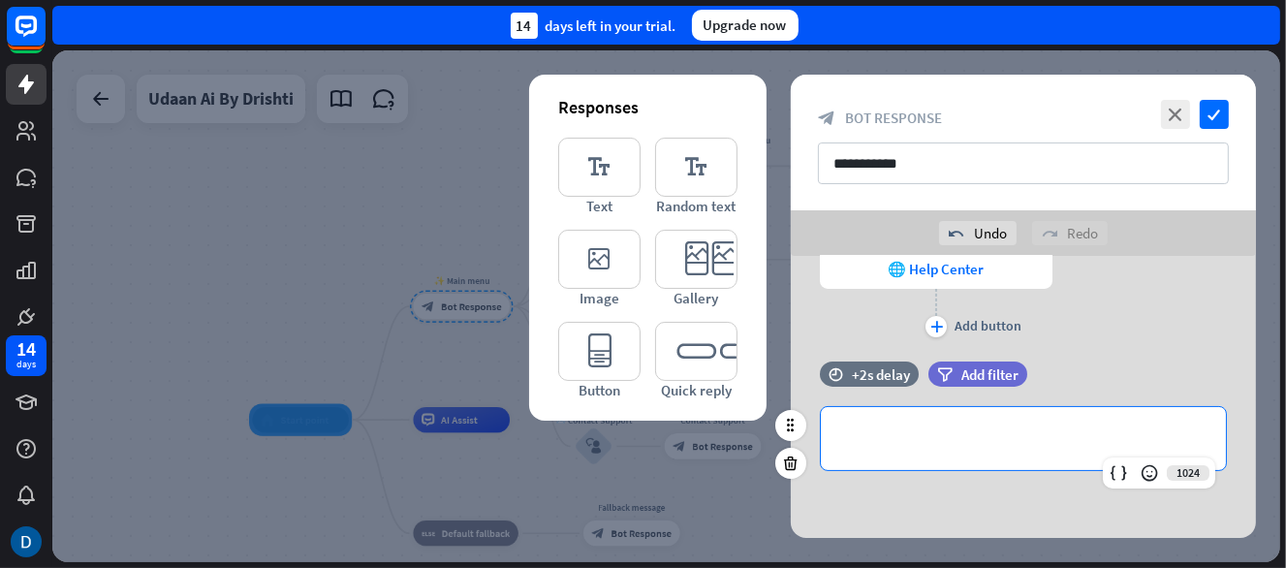
click at [890, 438] on p "**********" at bounding box center [1023, 439] width 366 height 24
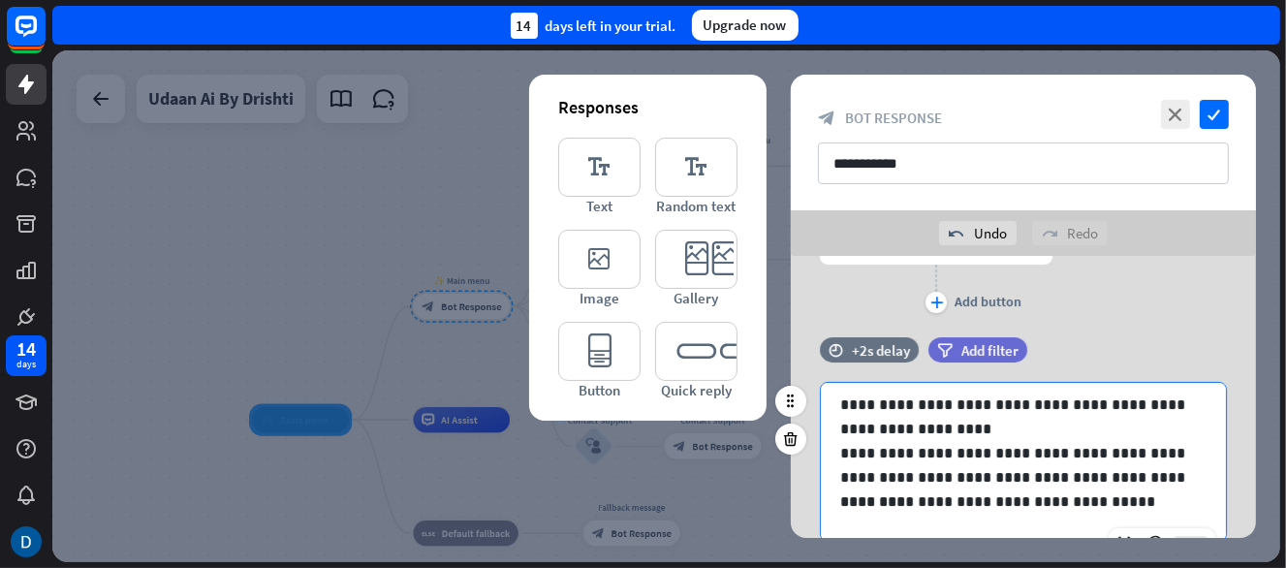
scroll to position [25, 0]
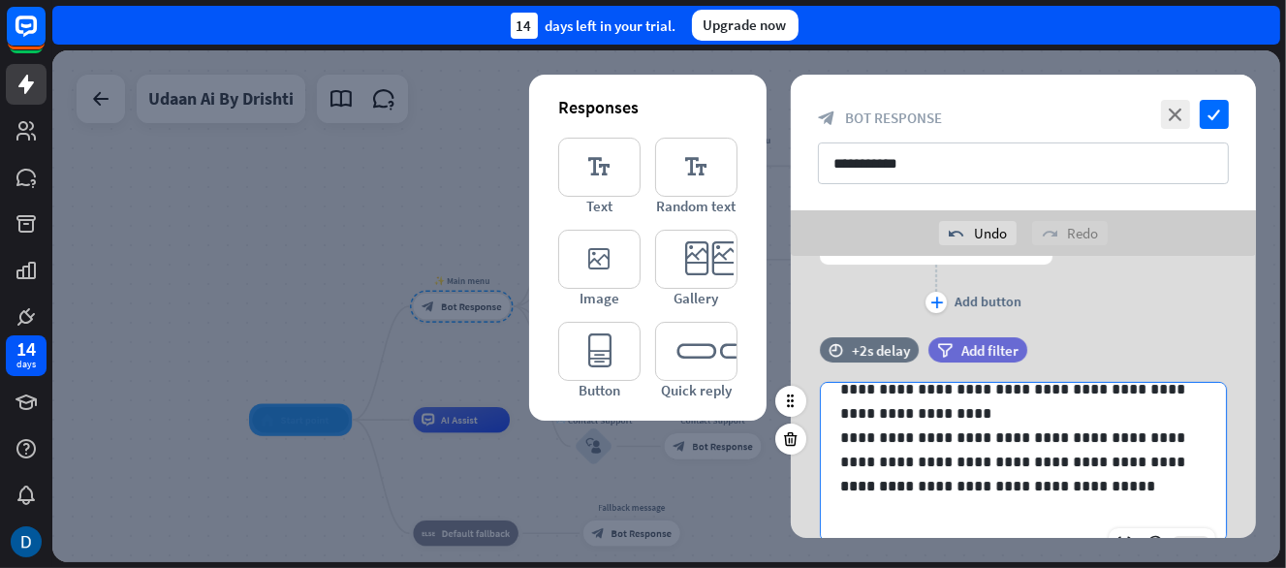
click at [1180, 495] on p "**********" at bounding box center [1016, 486] width 353 height 24
click at [1156, 530] on div at bounding box center [1155, 543] width 27 height 27
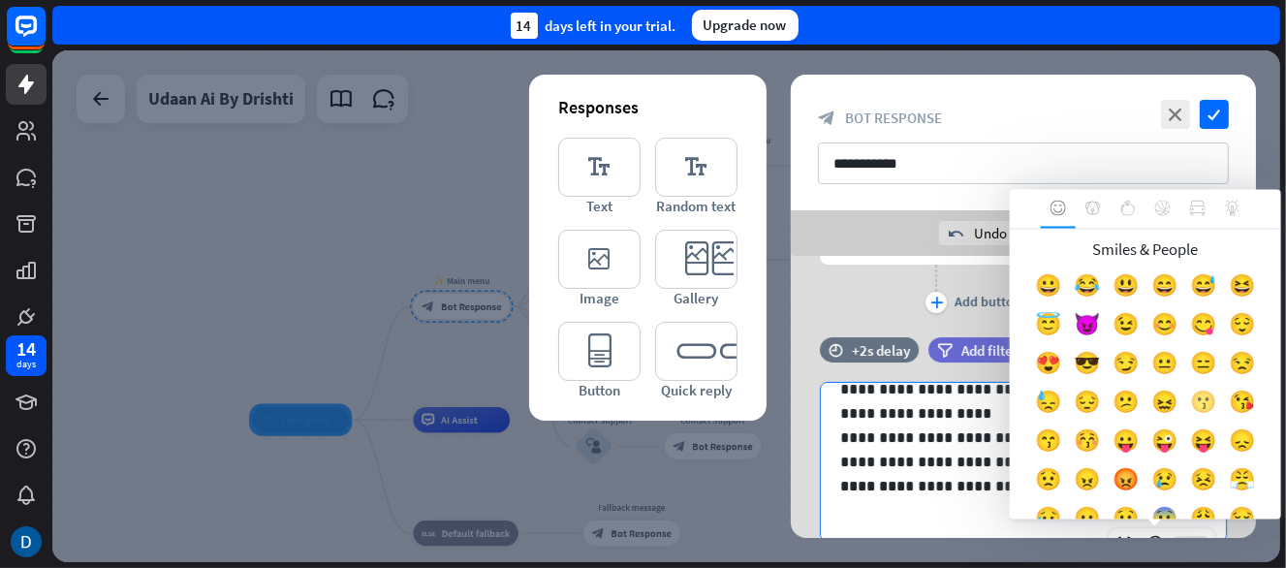
scroll to position [0, 0]
click at [1185, 318] on div "😊" at bounding box center [1165, 329] width 39 height 39
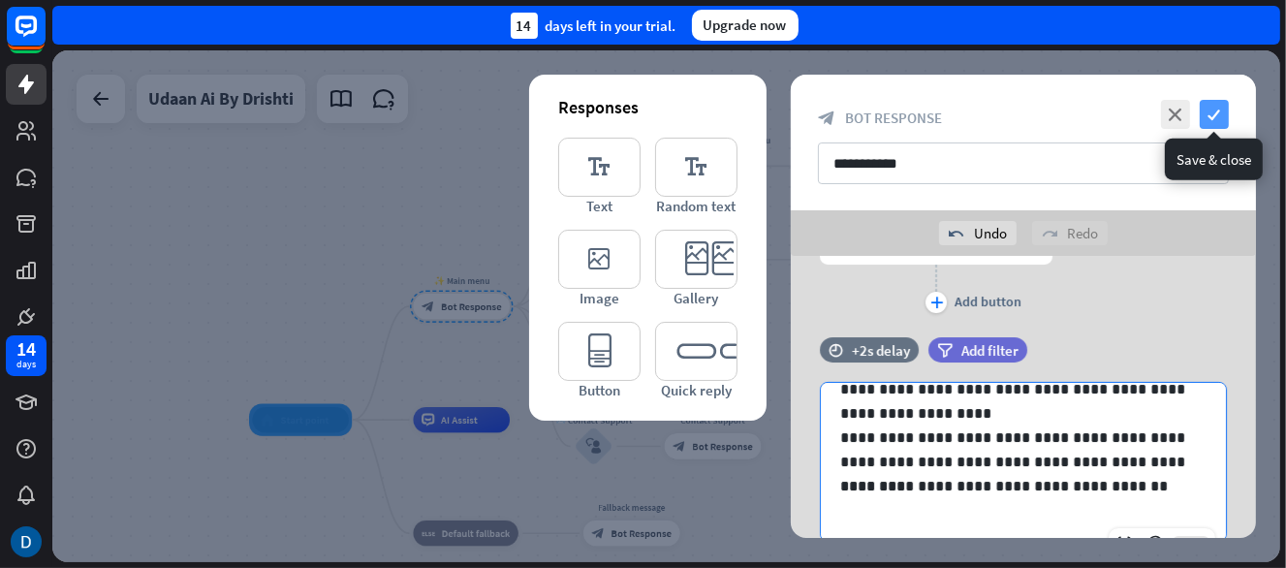
click at [1207, 105] on icon "check" at bounding box center [1214, 114] width 29 height 29
